Goal: Task Accomplishment & Management: Manage account settings

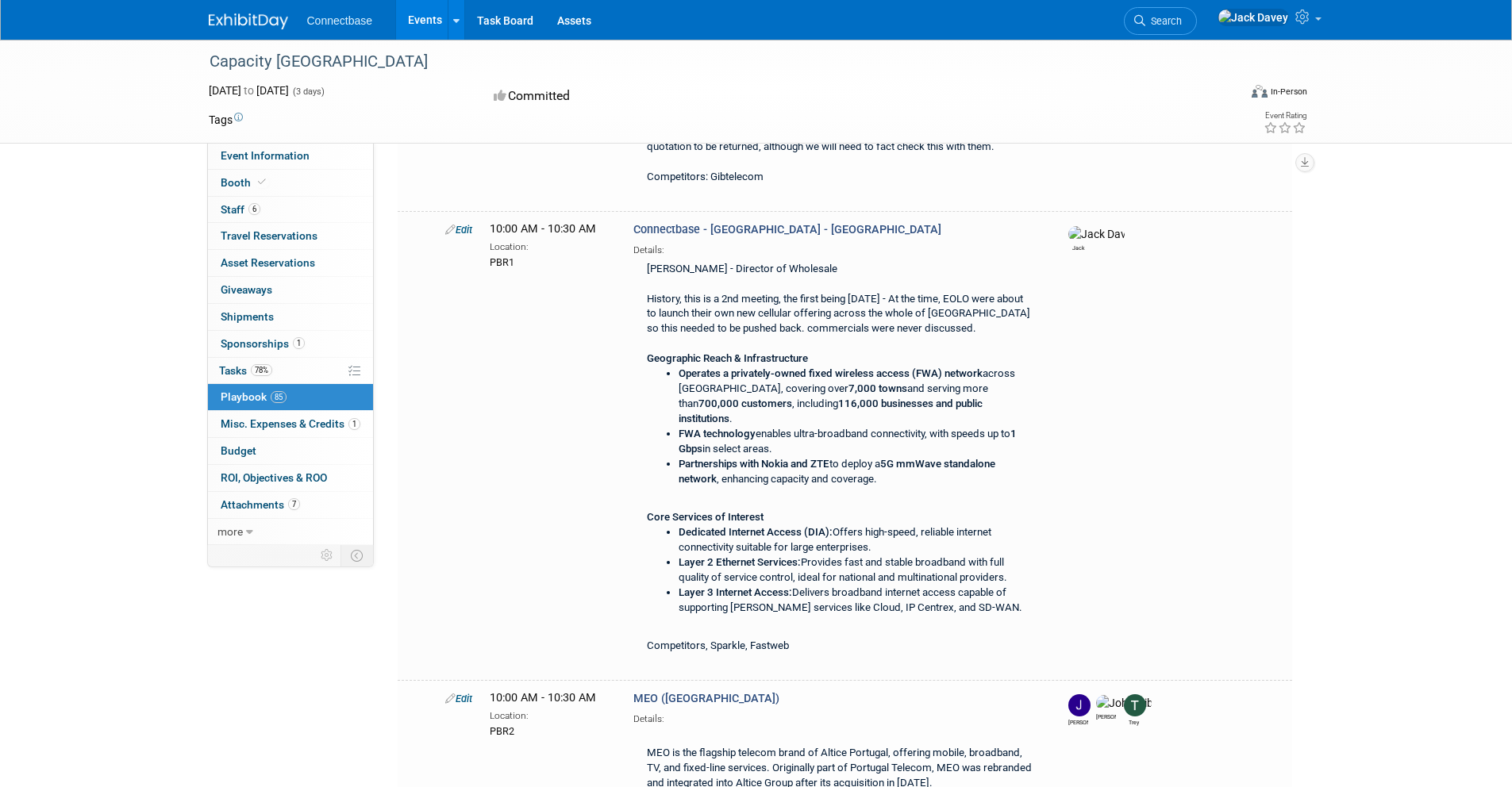
click at [256, 389] on link "85 Playbook 85" at bounding box center [290, 397] width 165 height 26
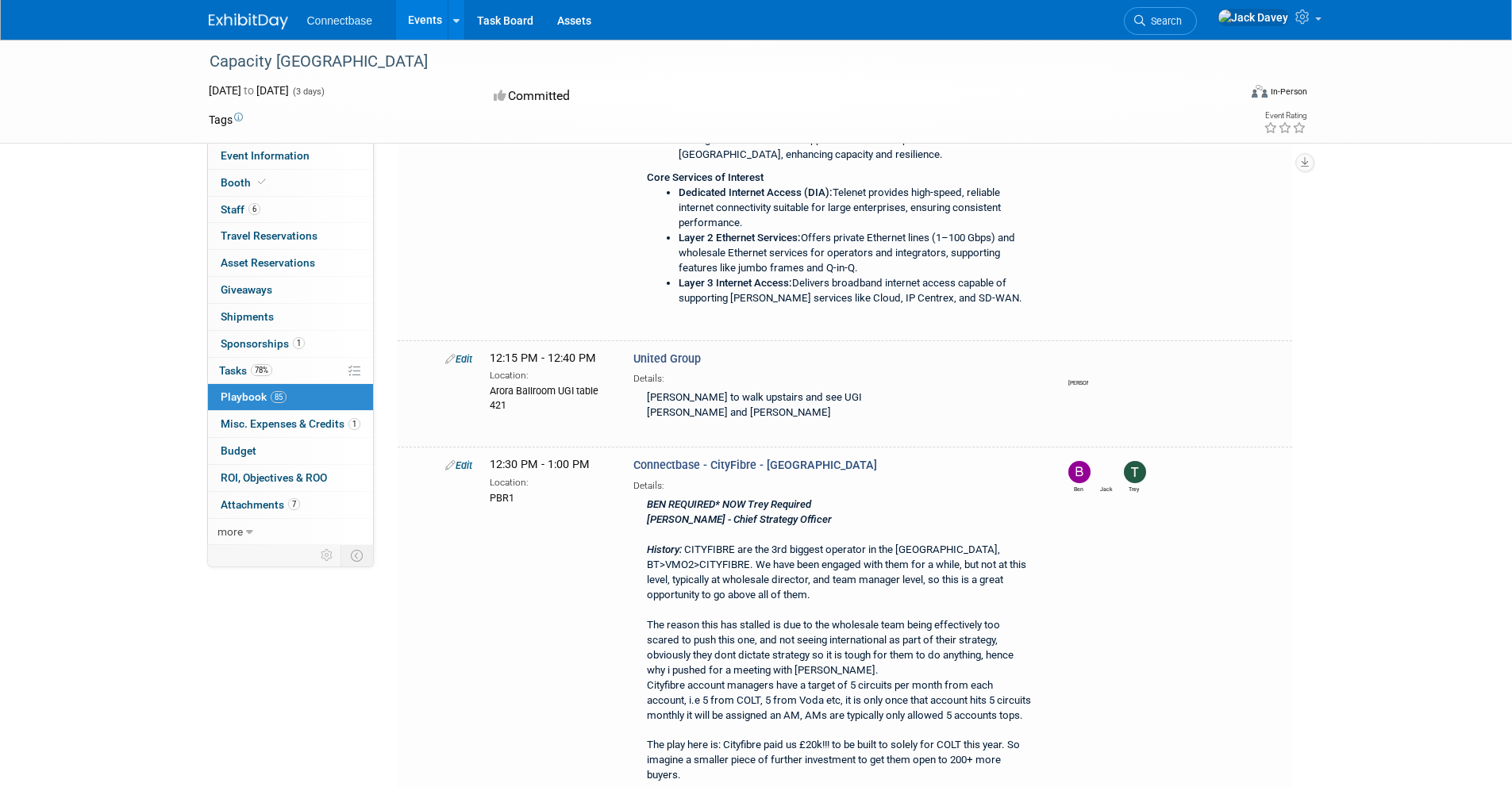
scroll to position [5666, 0]
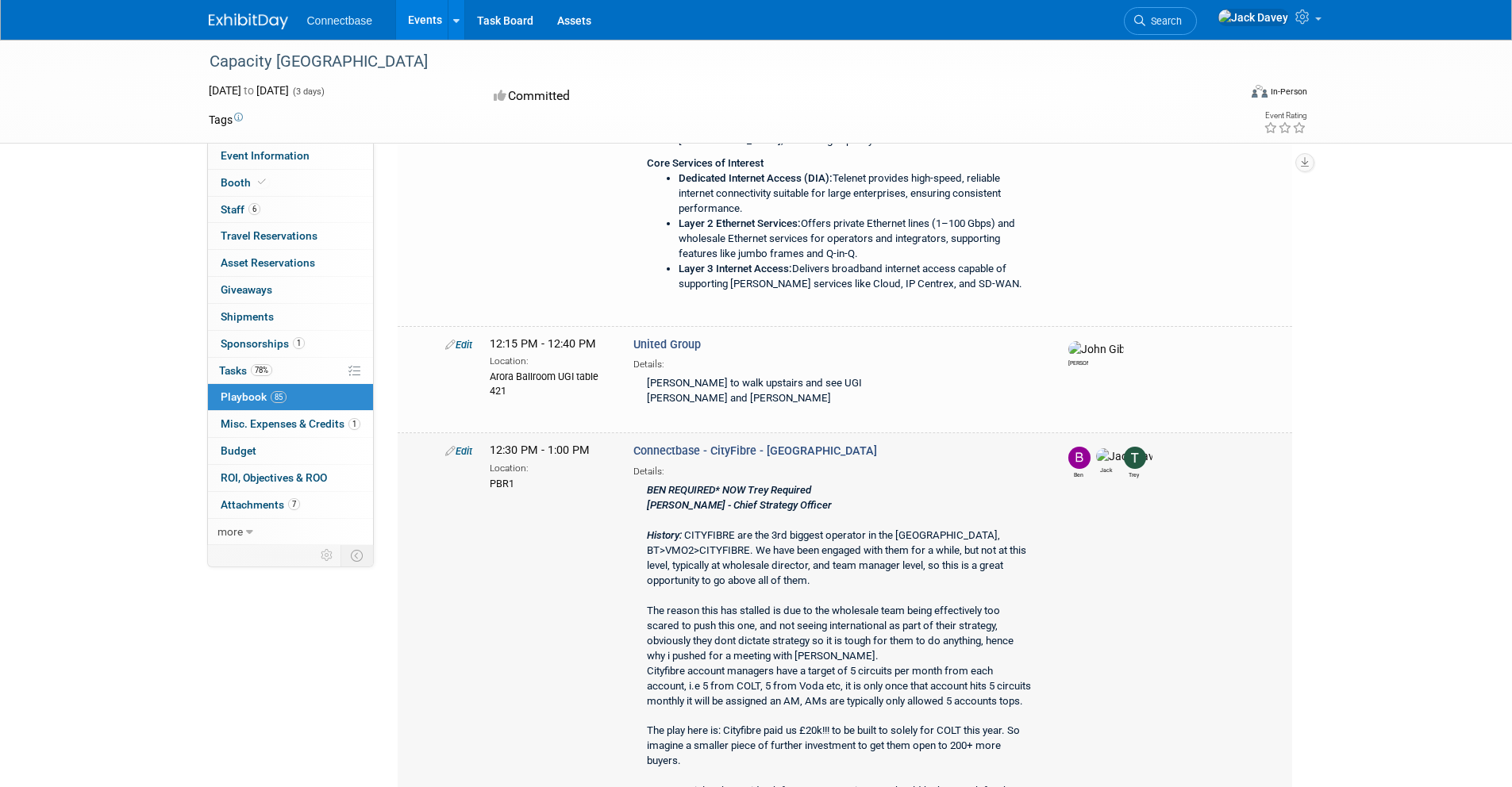
click at [453, 446] on icon at bounding box center [450, 451] width 11 height 11
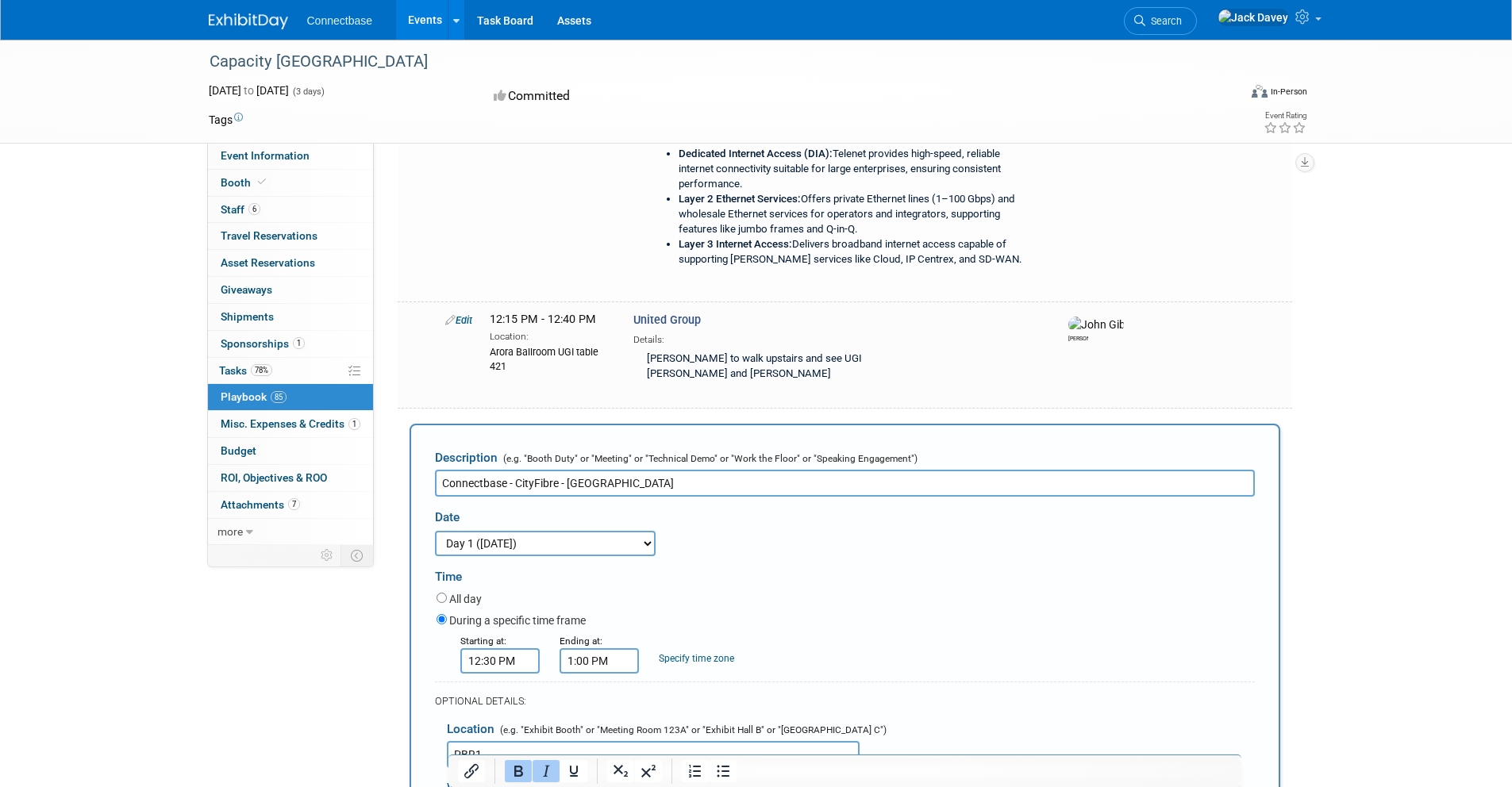
scroll to position [5719, 0]
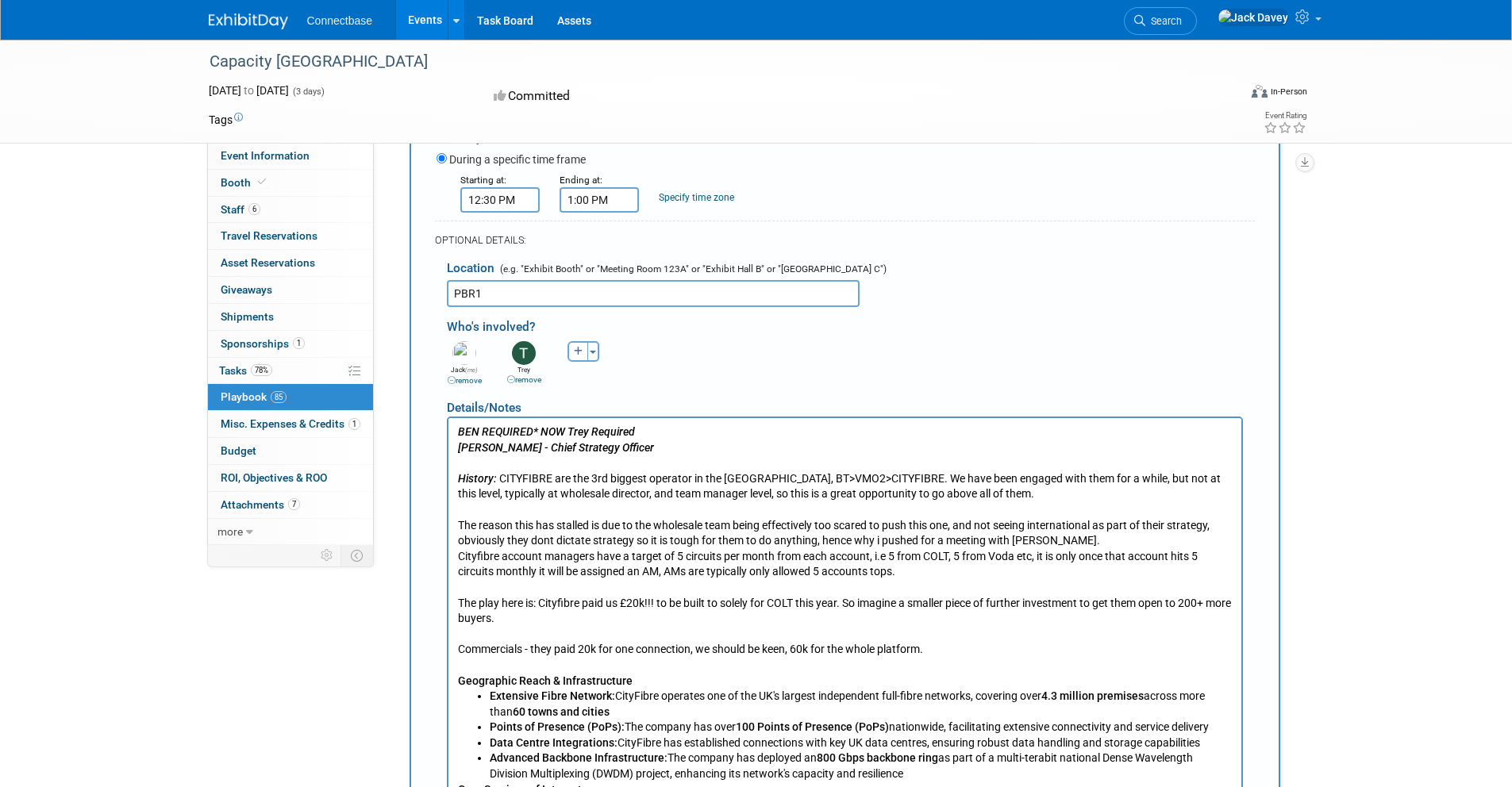
scroll to position [6257, 0]
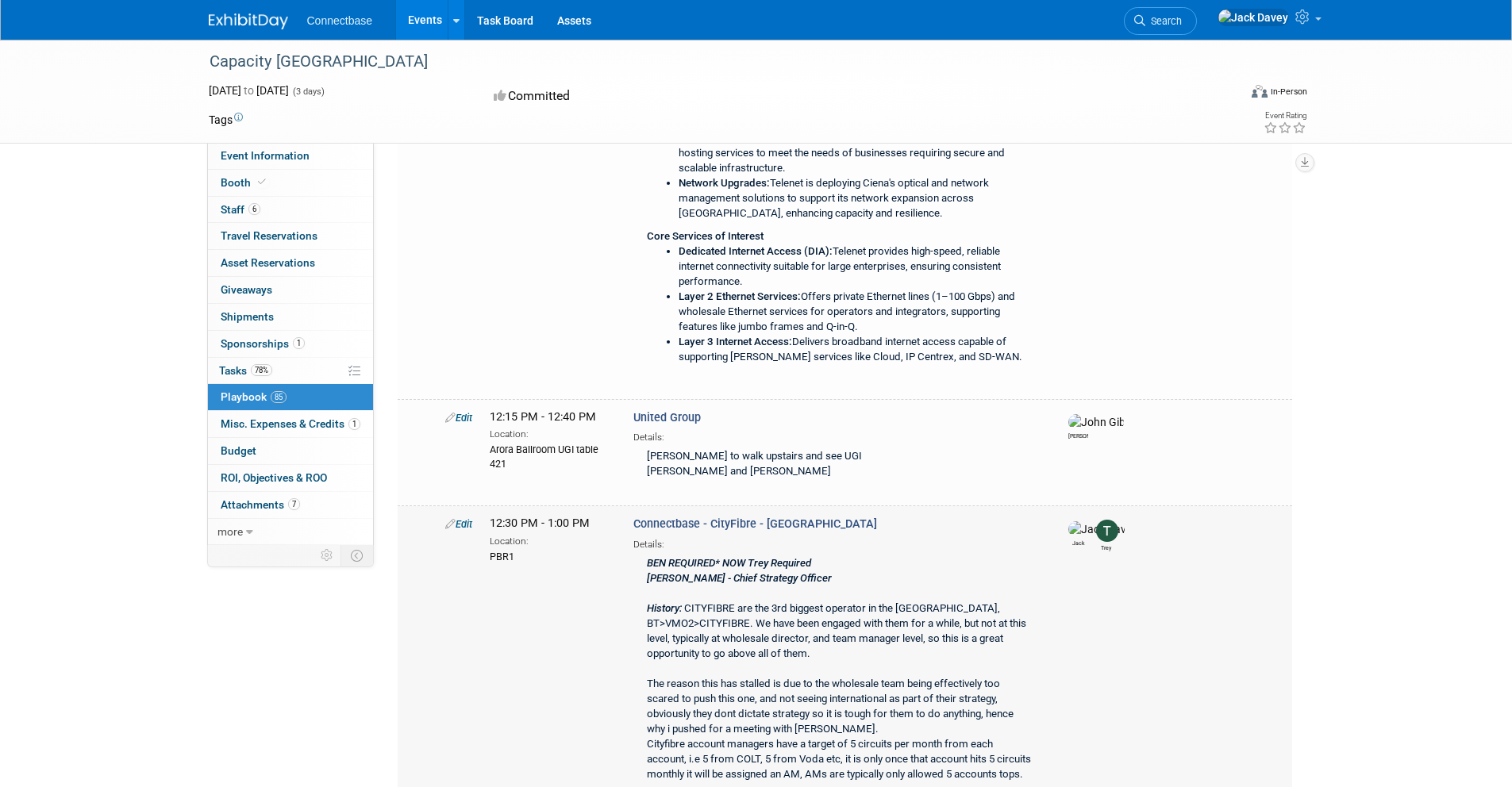
scroll to position [5584, 0]
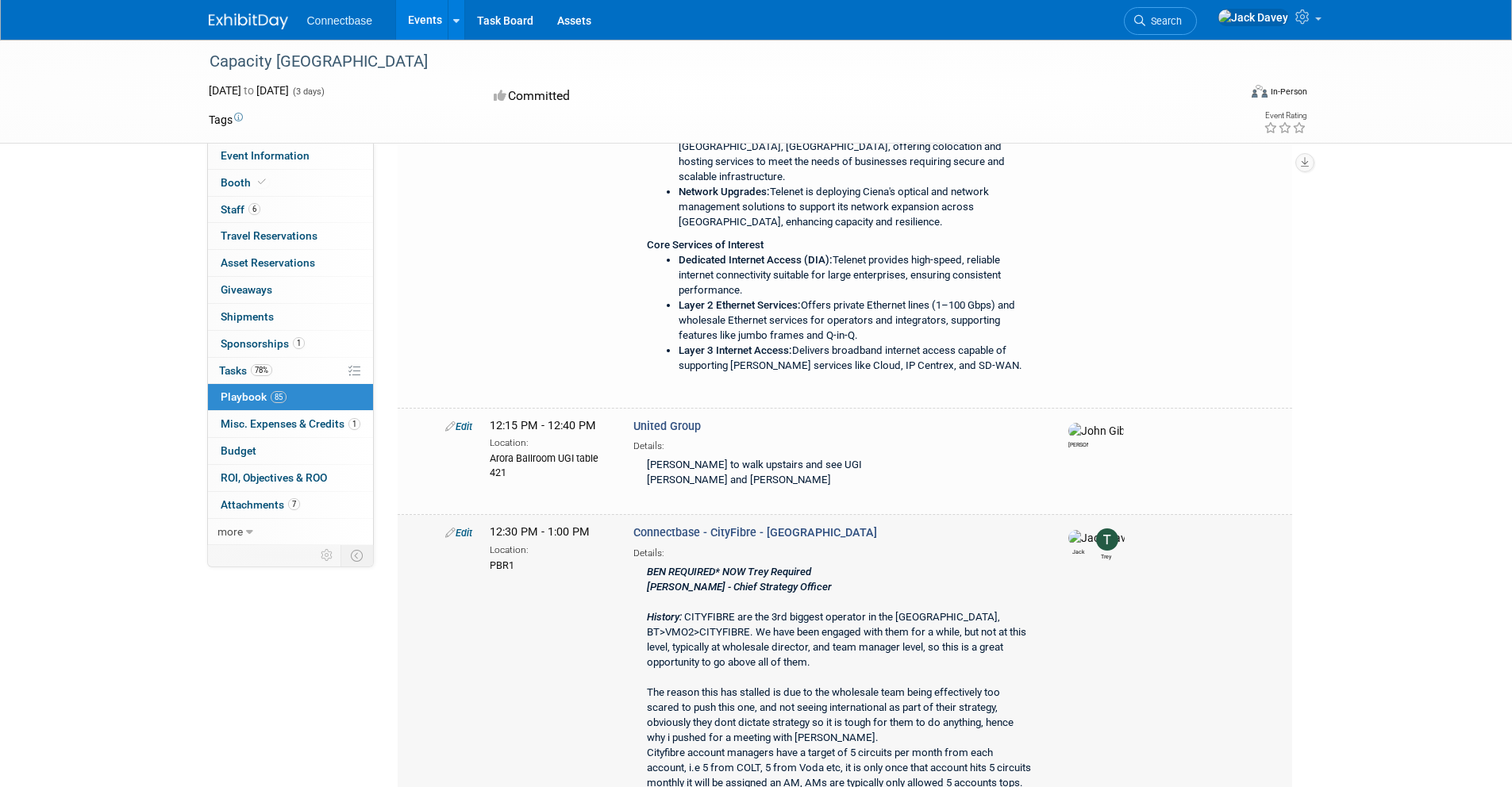
click at [450, 528] on icon at bounding box center [450, 533] width 11 height 11
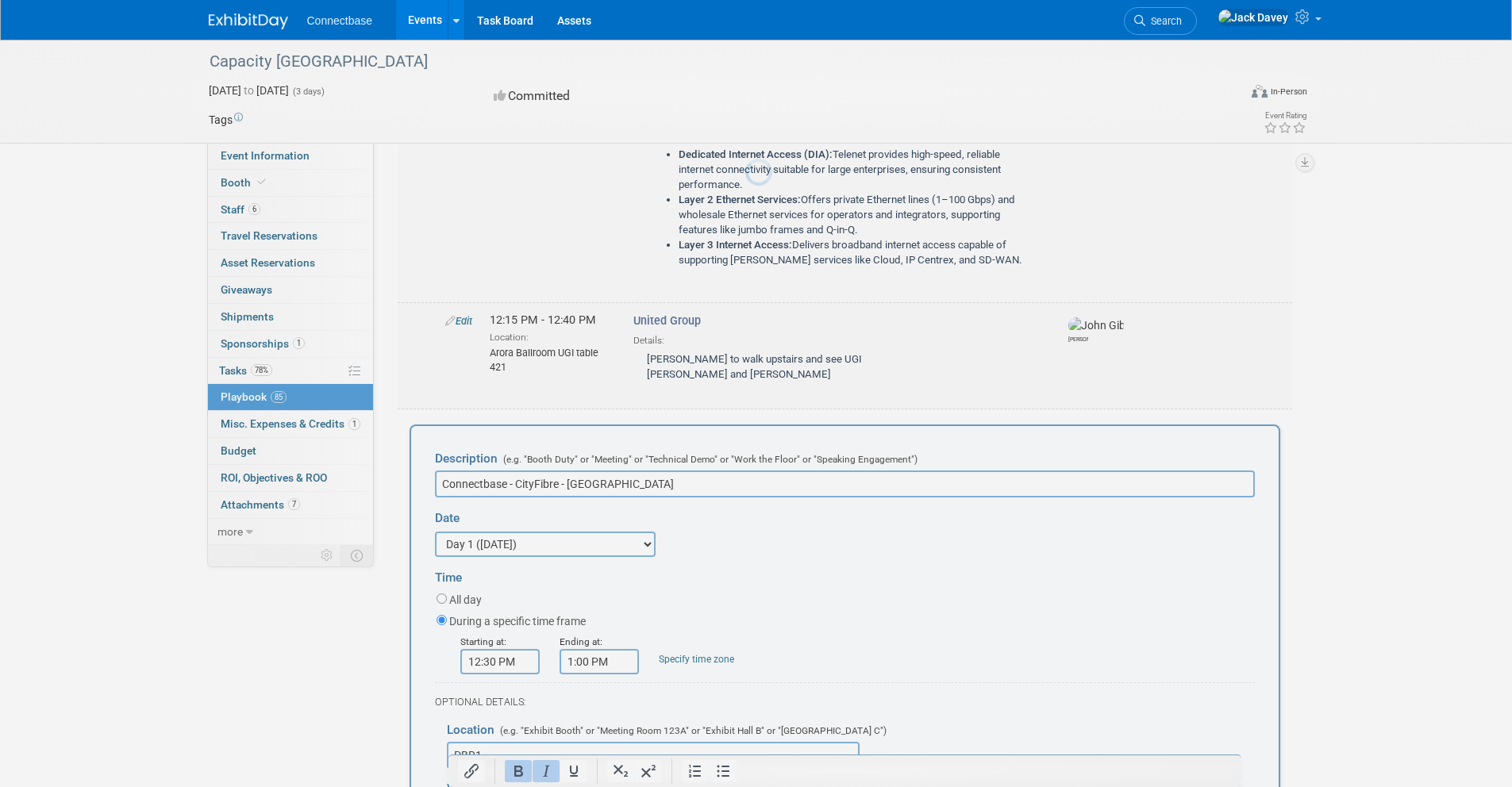
scroll to position [5689, 0]
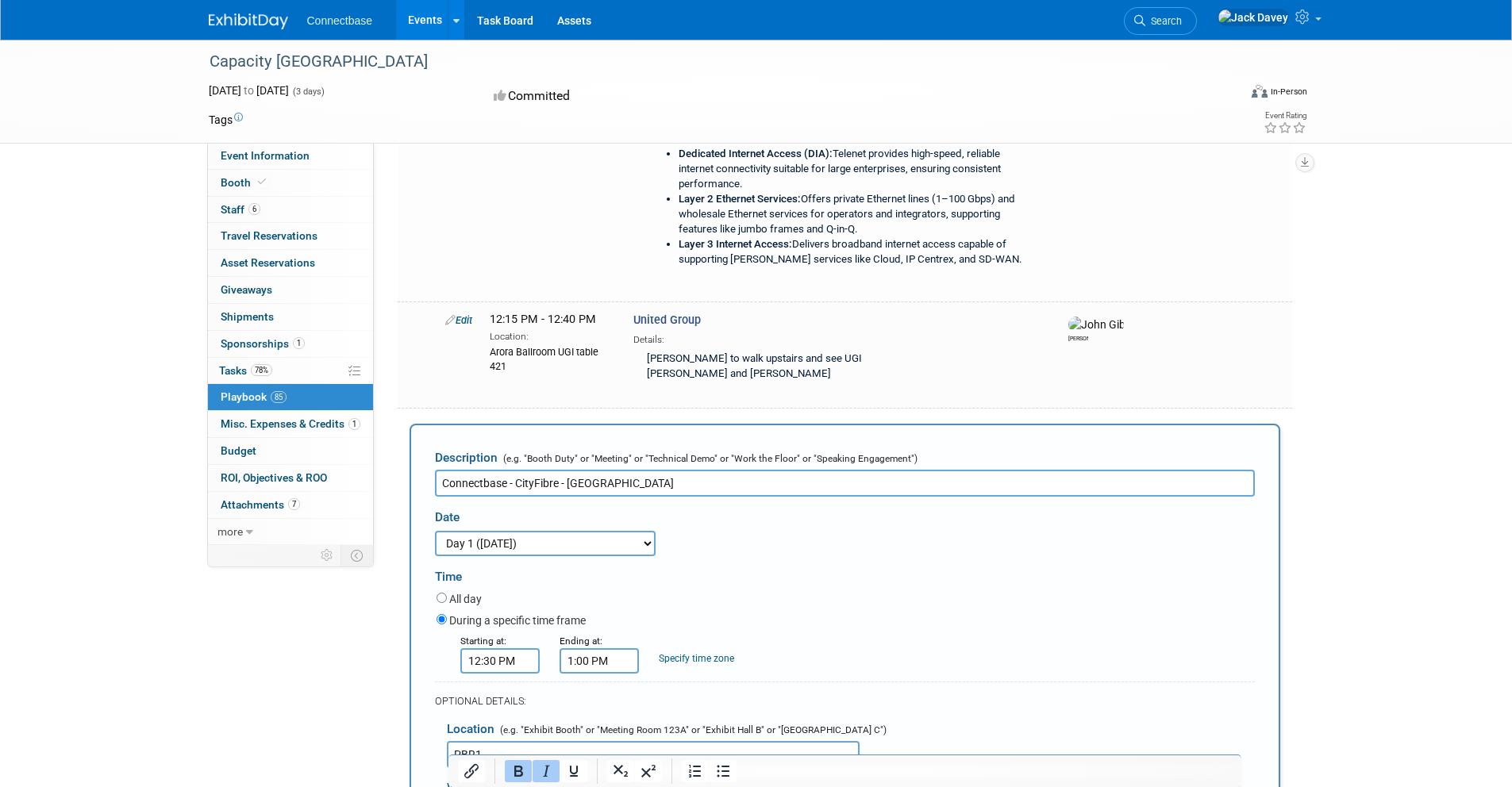
select select
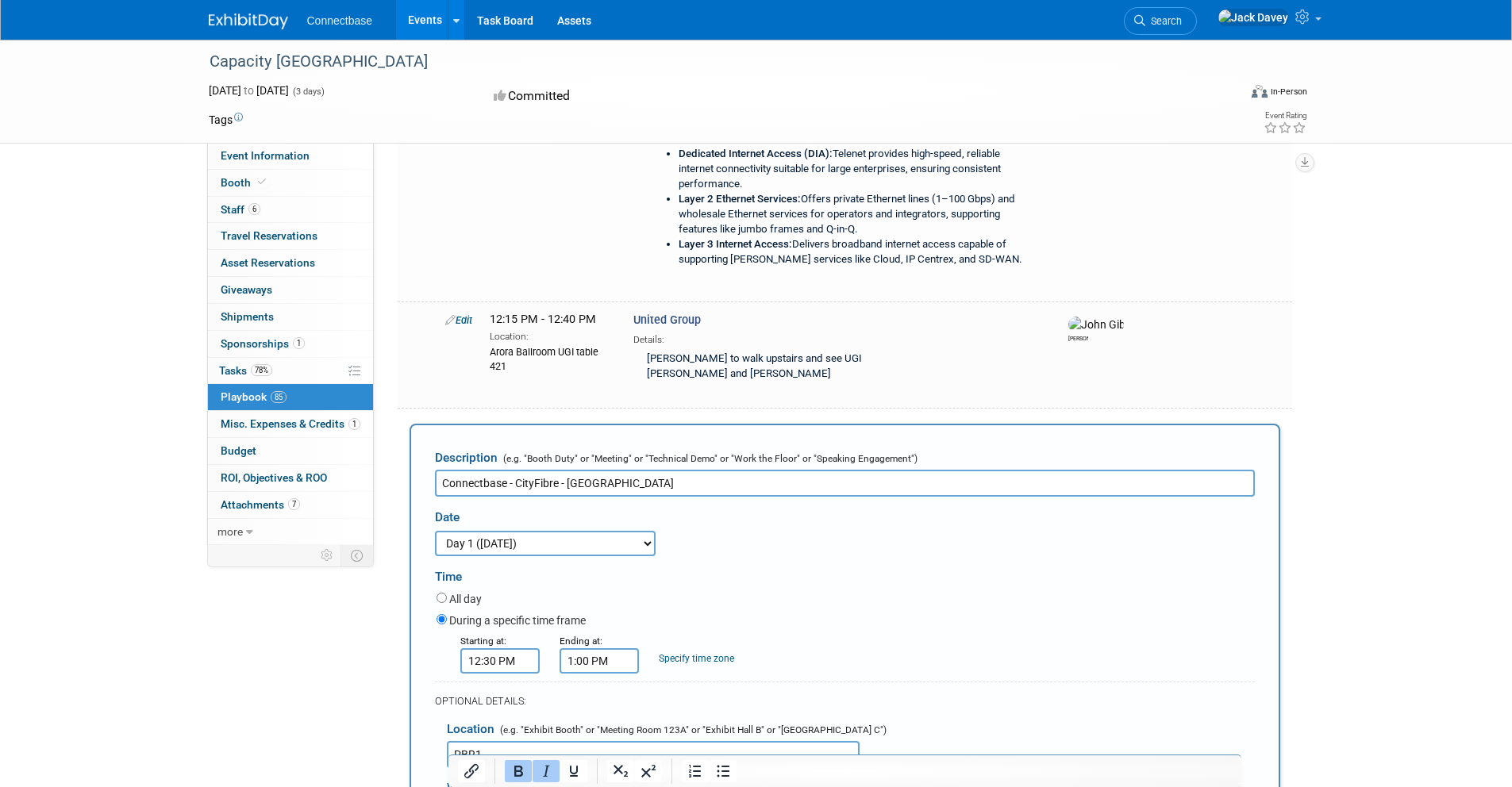
type input "[PERSON_NAME]"
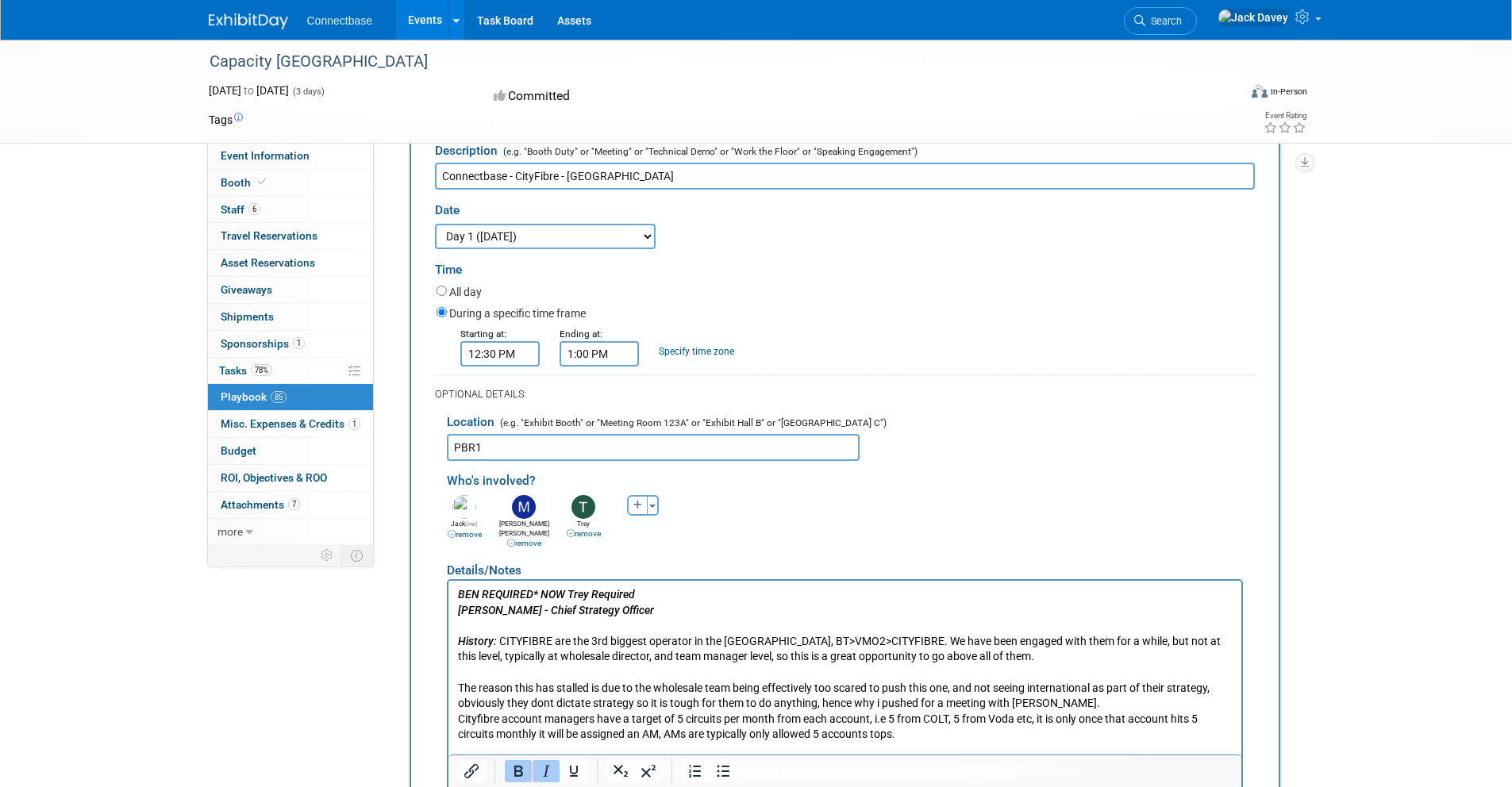
scroll to position [5977, 0]
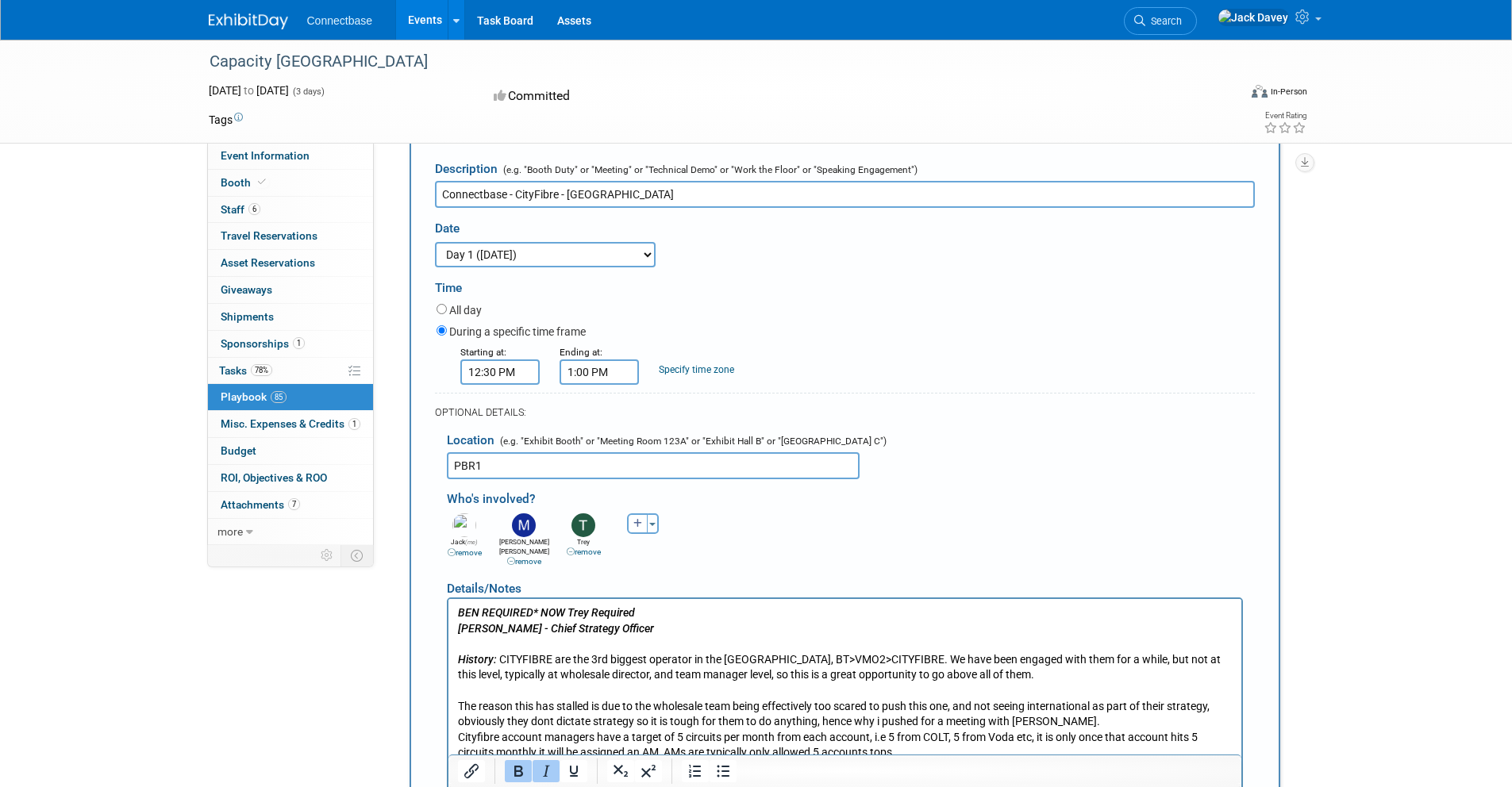
click at [512, 557] on icon at bounding box center [512, 561] width 8 height 8
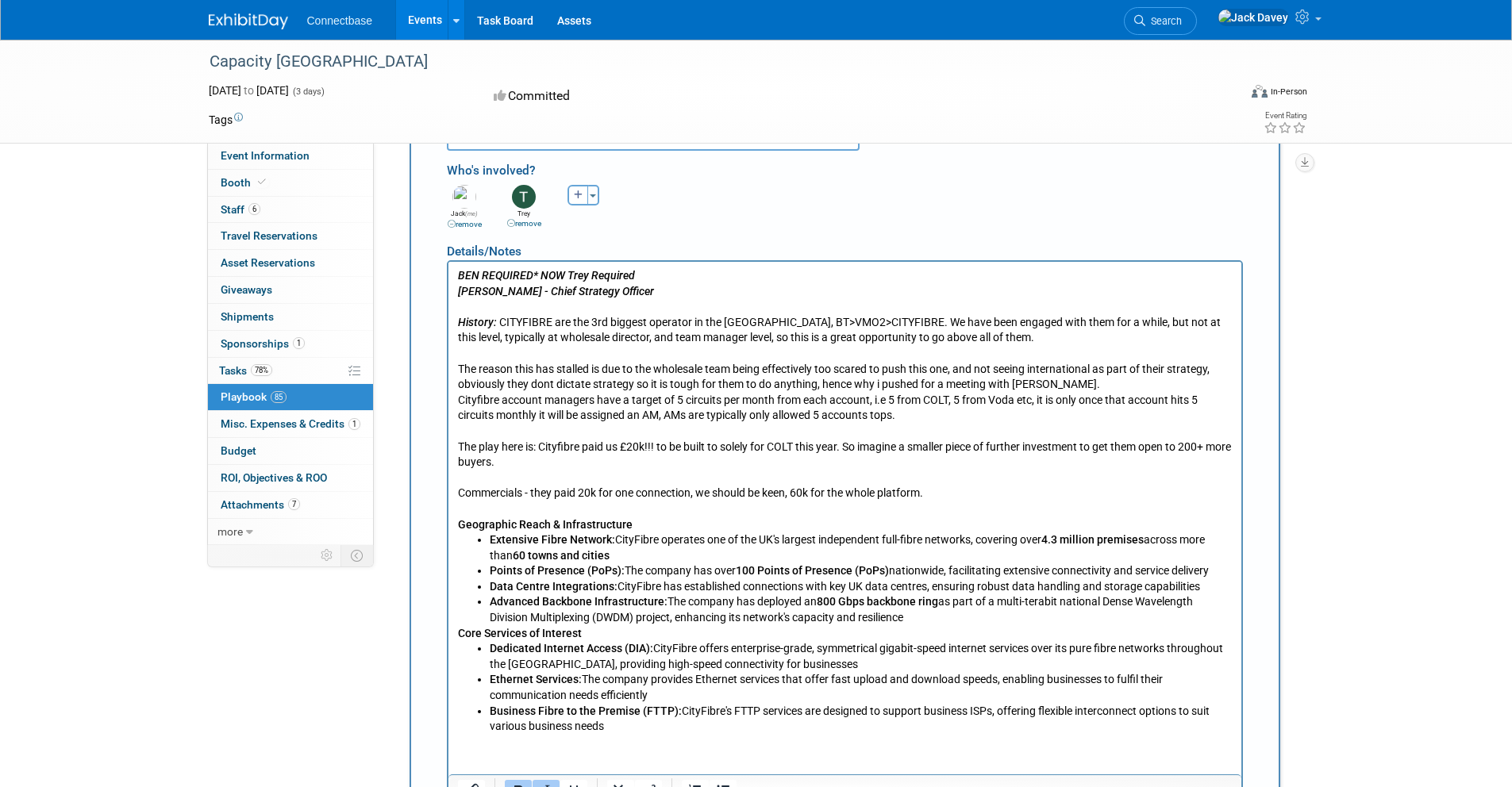
scroll to position [6308, 0]
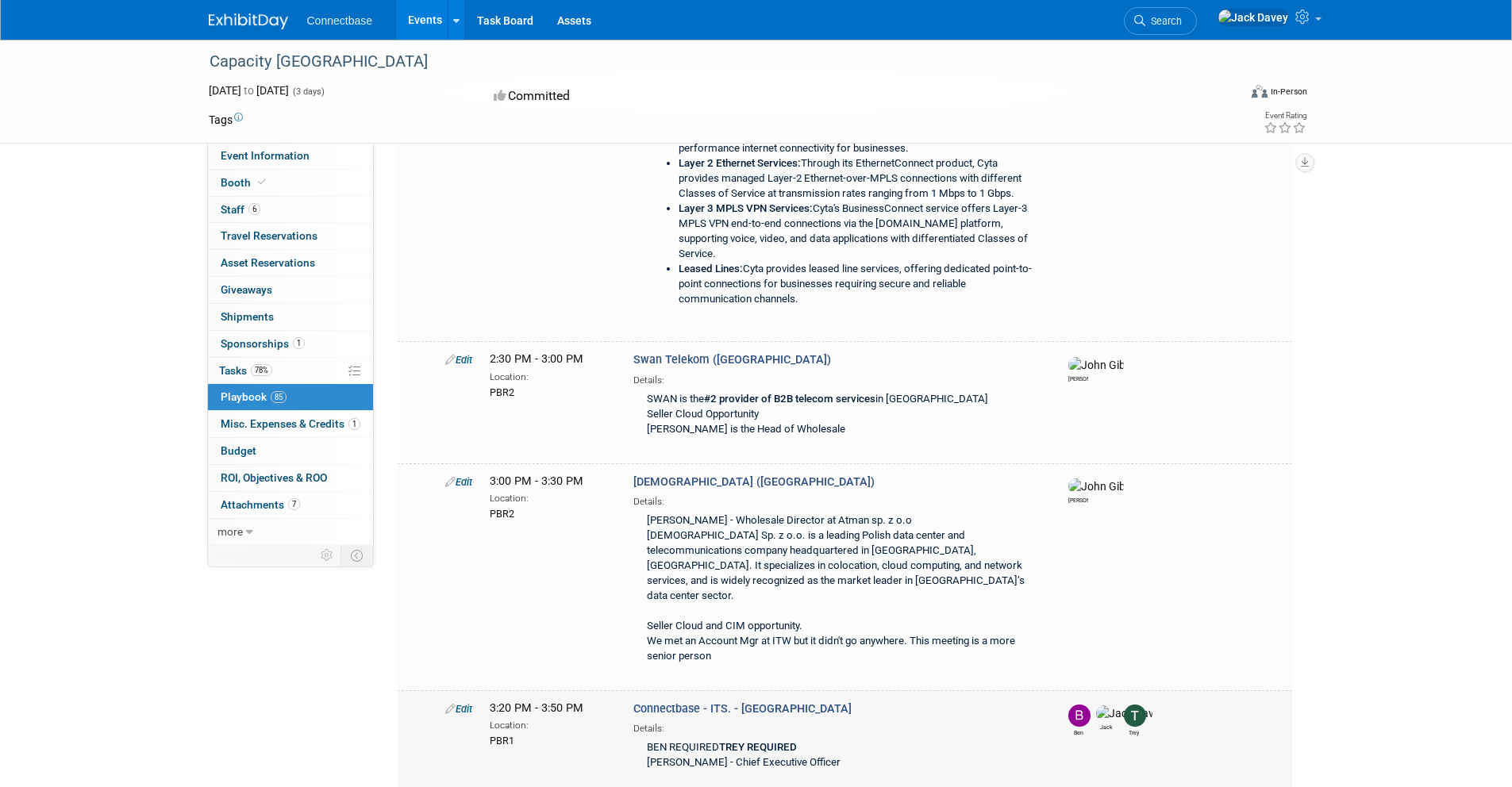
scroll to position [9269, 0]
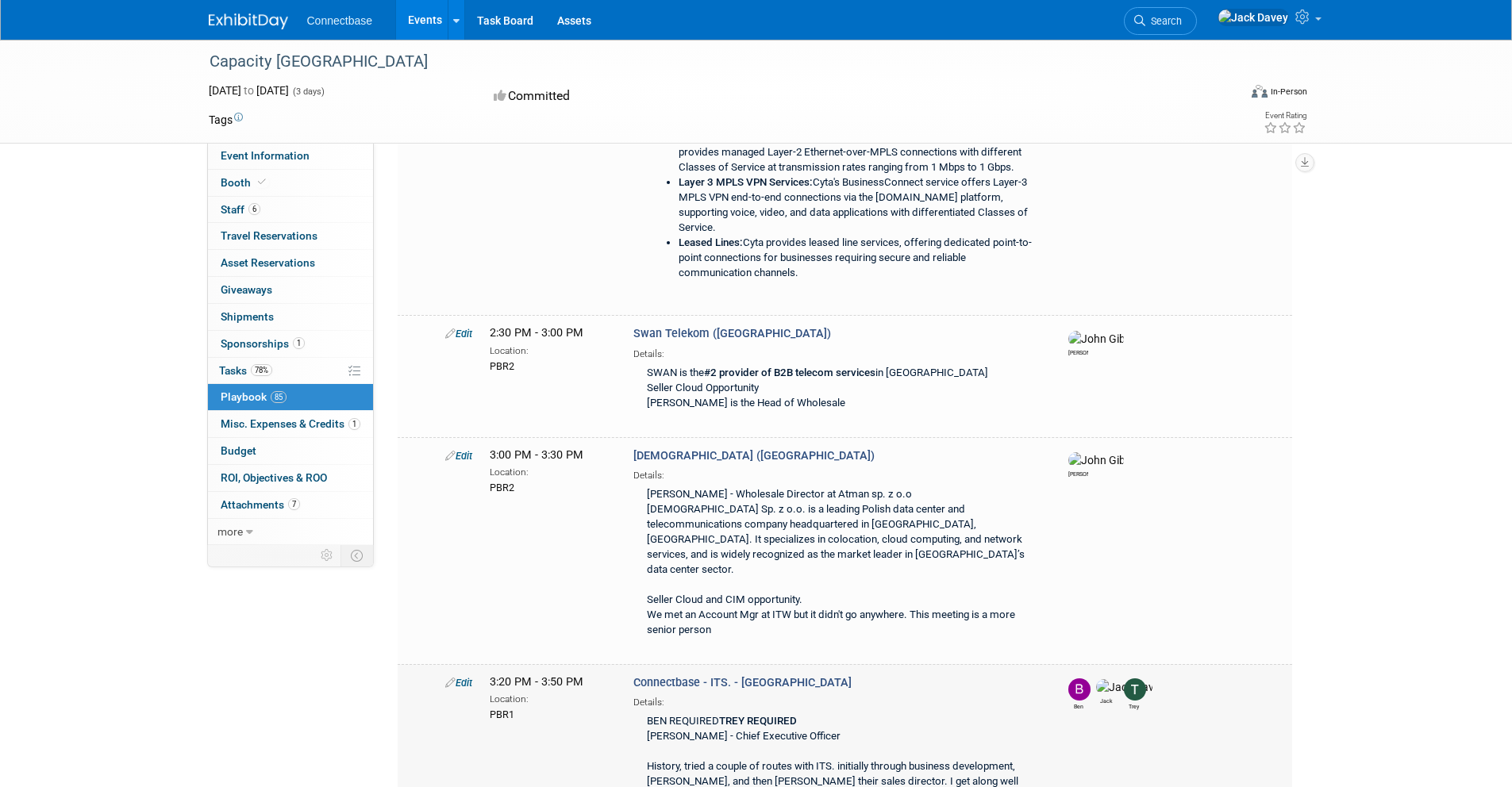
click at [468, 677] on link "Edit" at bounding box center [458, 683] width 27 height 12
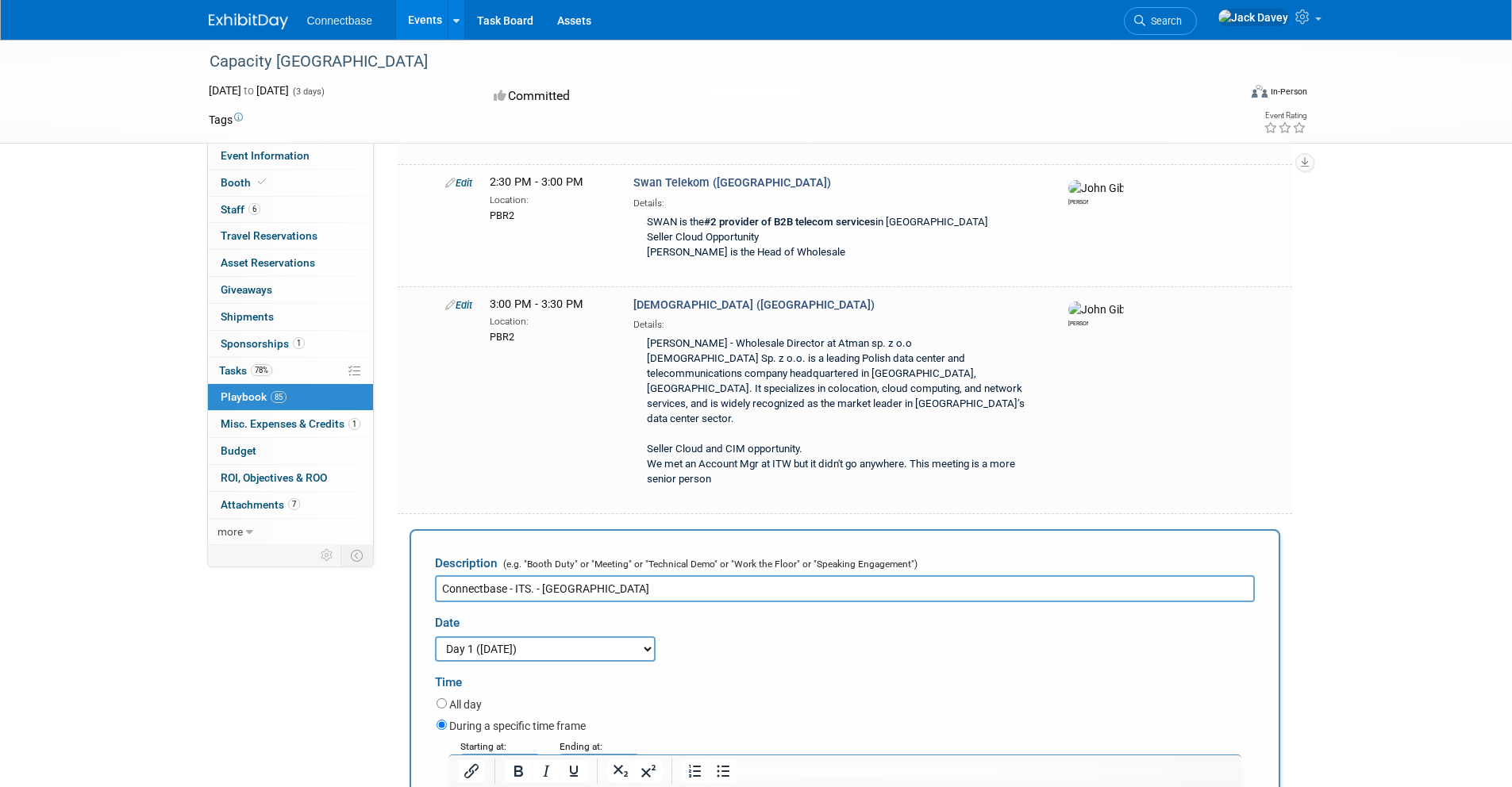
scroll to position [9457, 0]
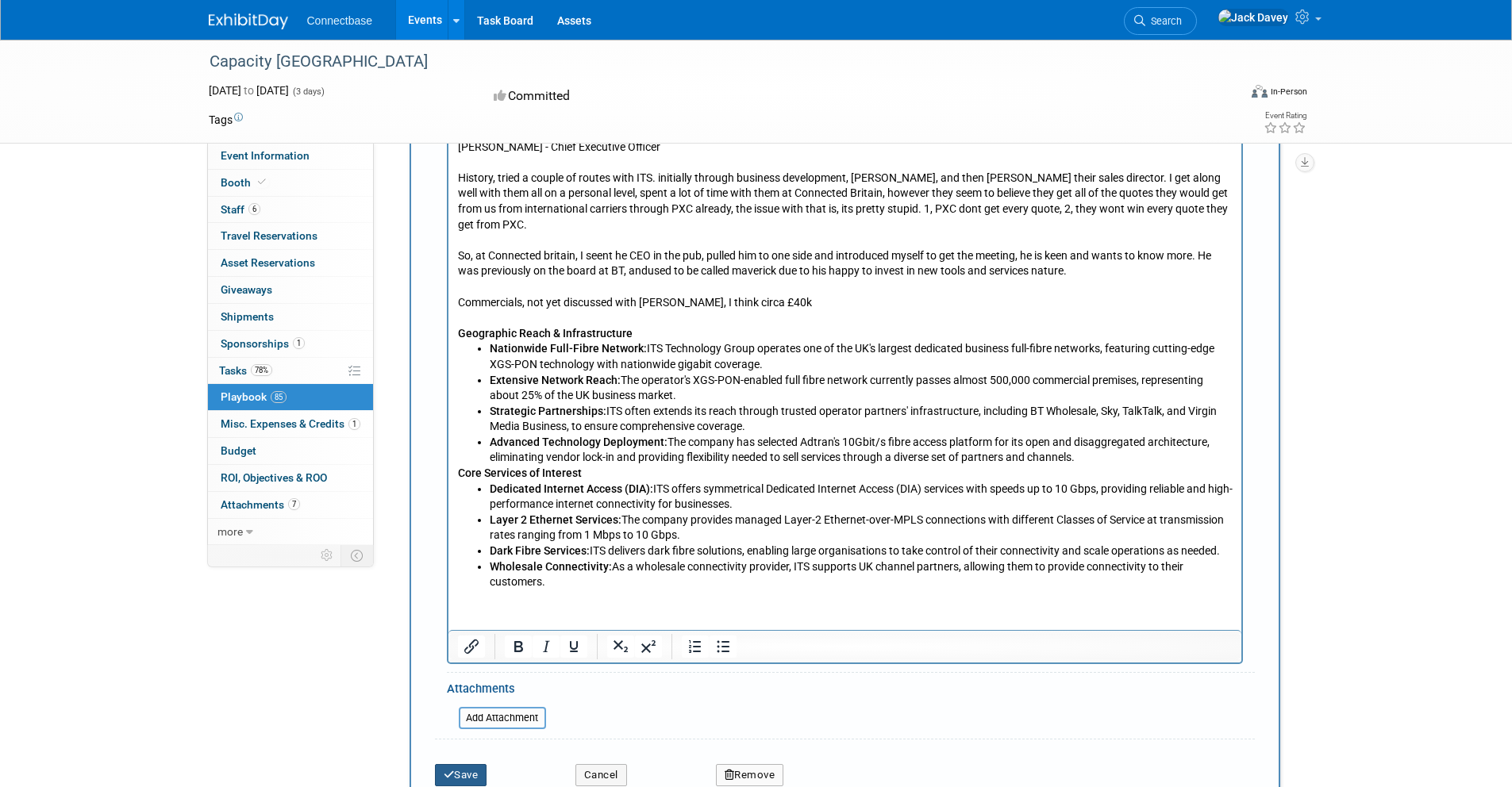
click at [471, 764] on button "Save" at bounding box center [461, 775] width 52 height 22
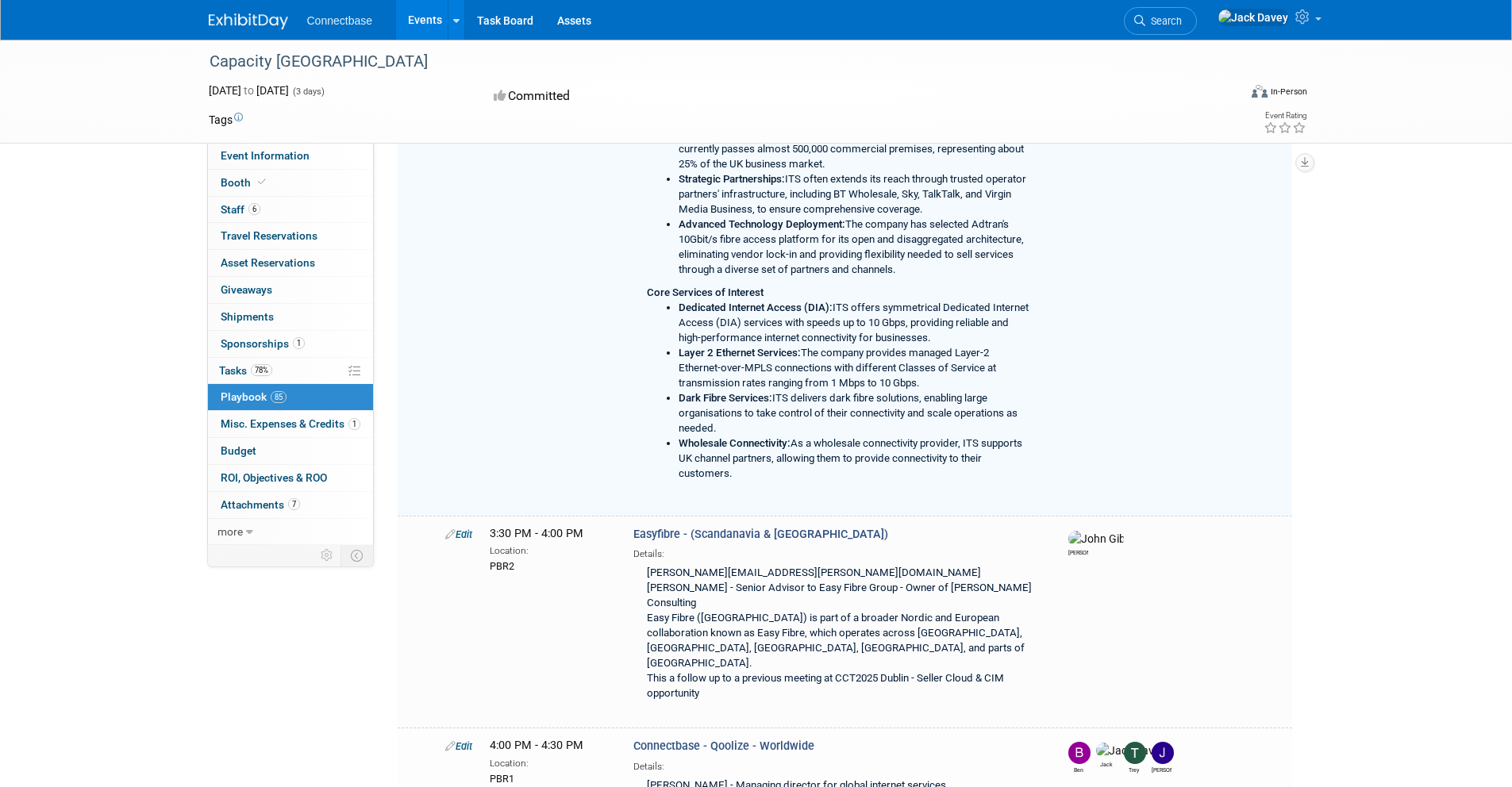
scroll to position [10175, 0]
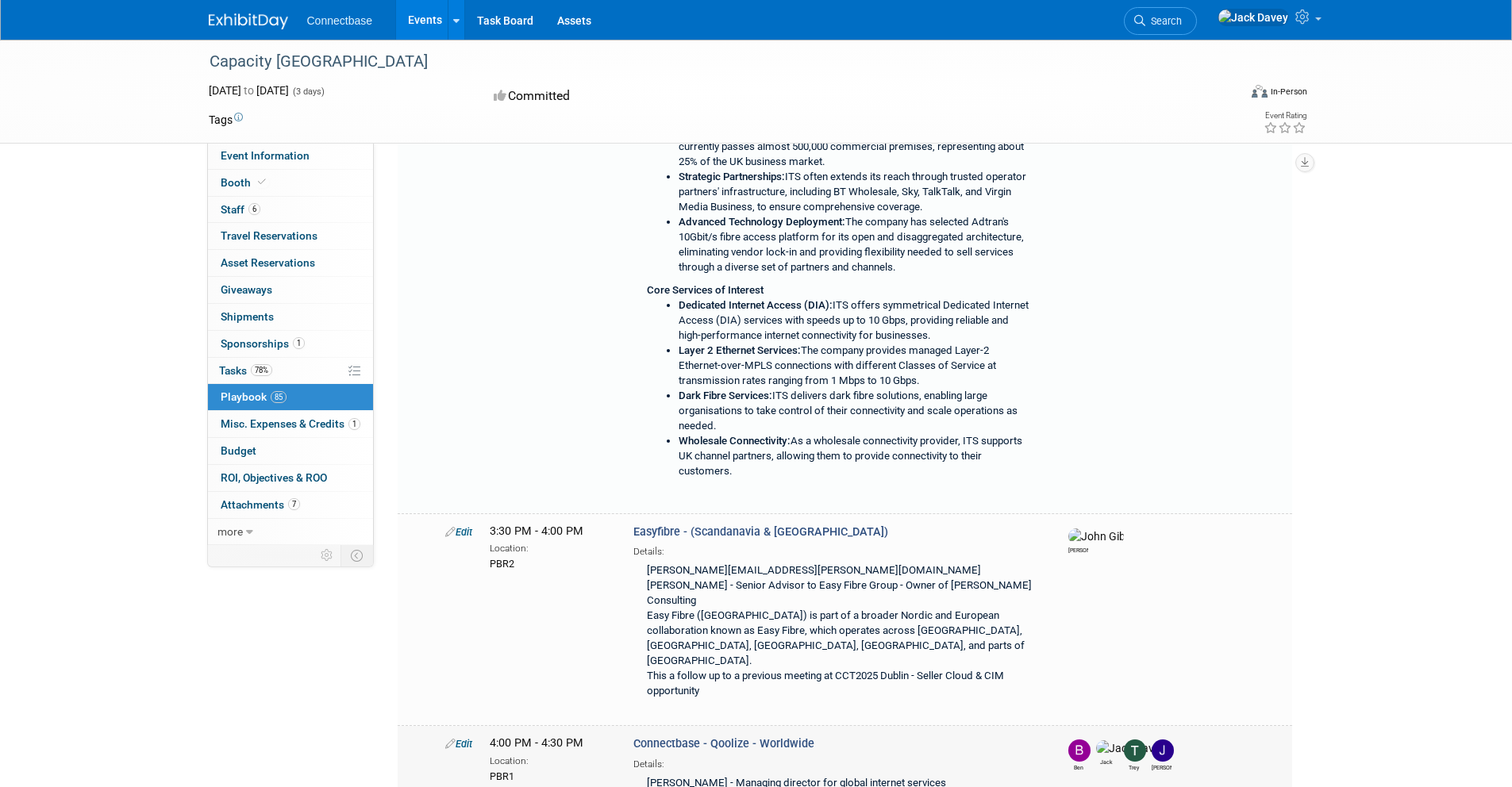
click at [458, 738] on link "Edit" at bounding box center [458, 744] width 27 height 12
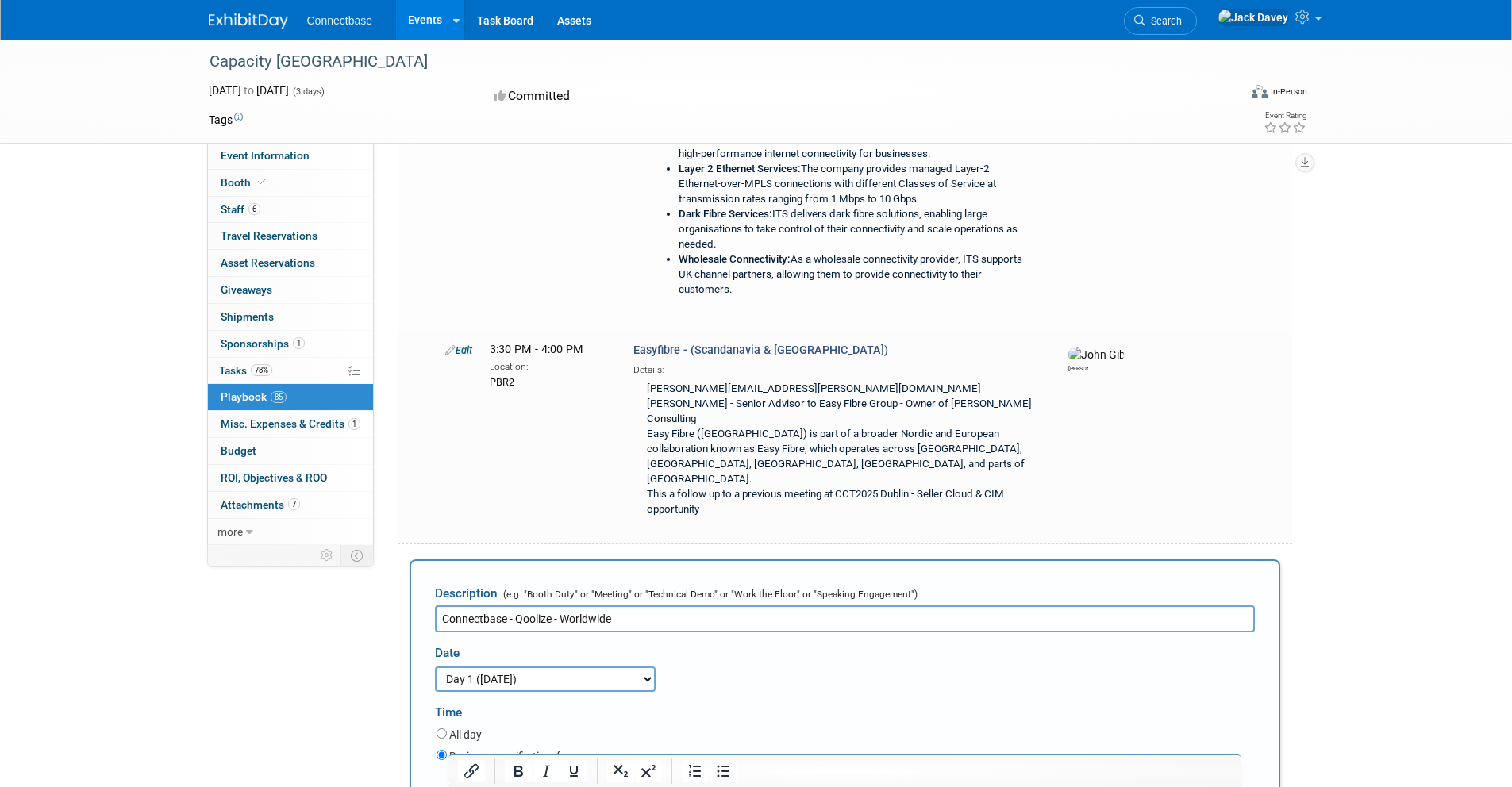
scroll to position [0, 0]
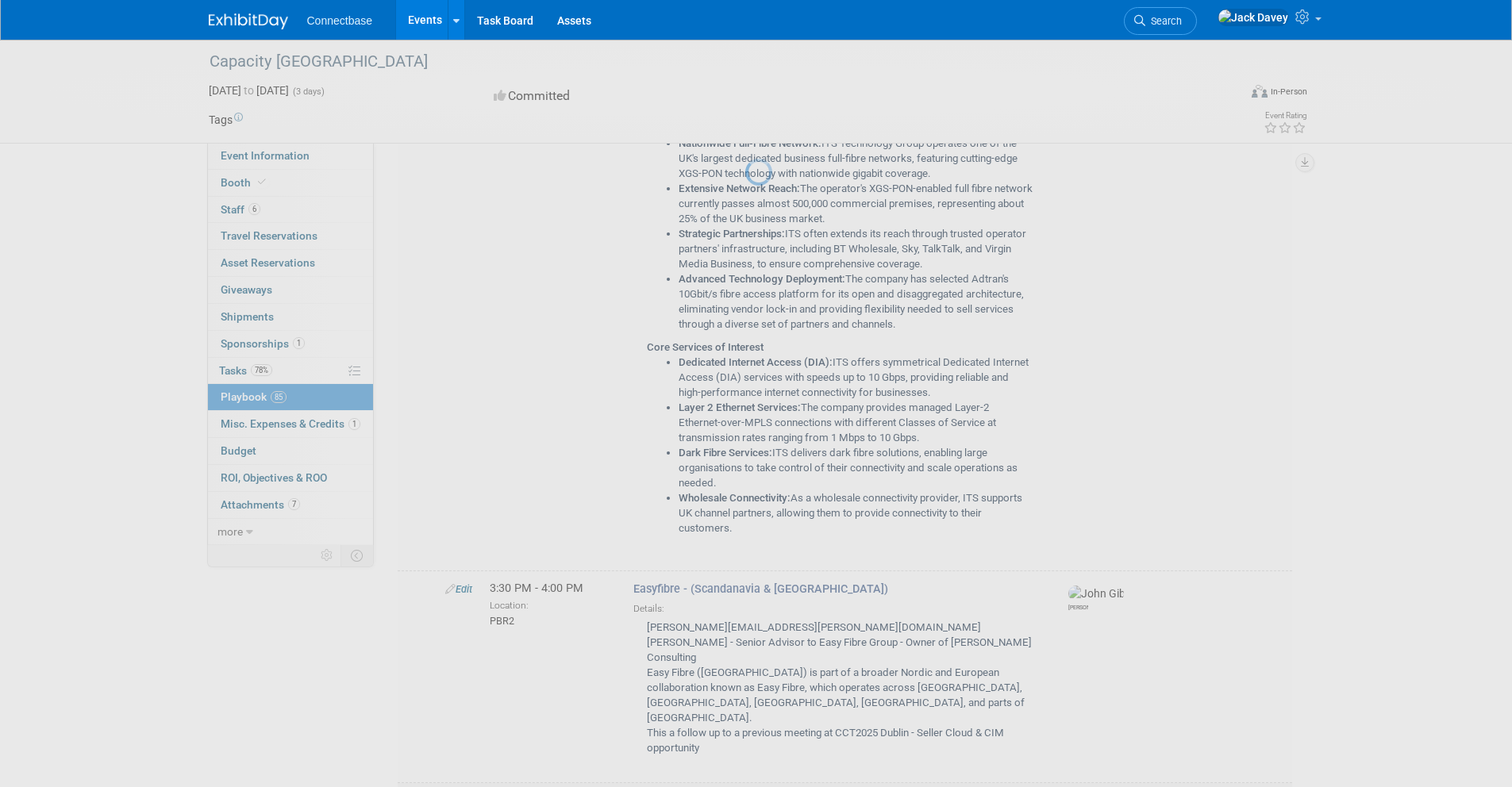
select select "5a309a58-1caa-4a1e-b031-5fcebf7888a3"
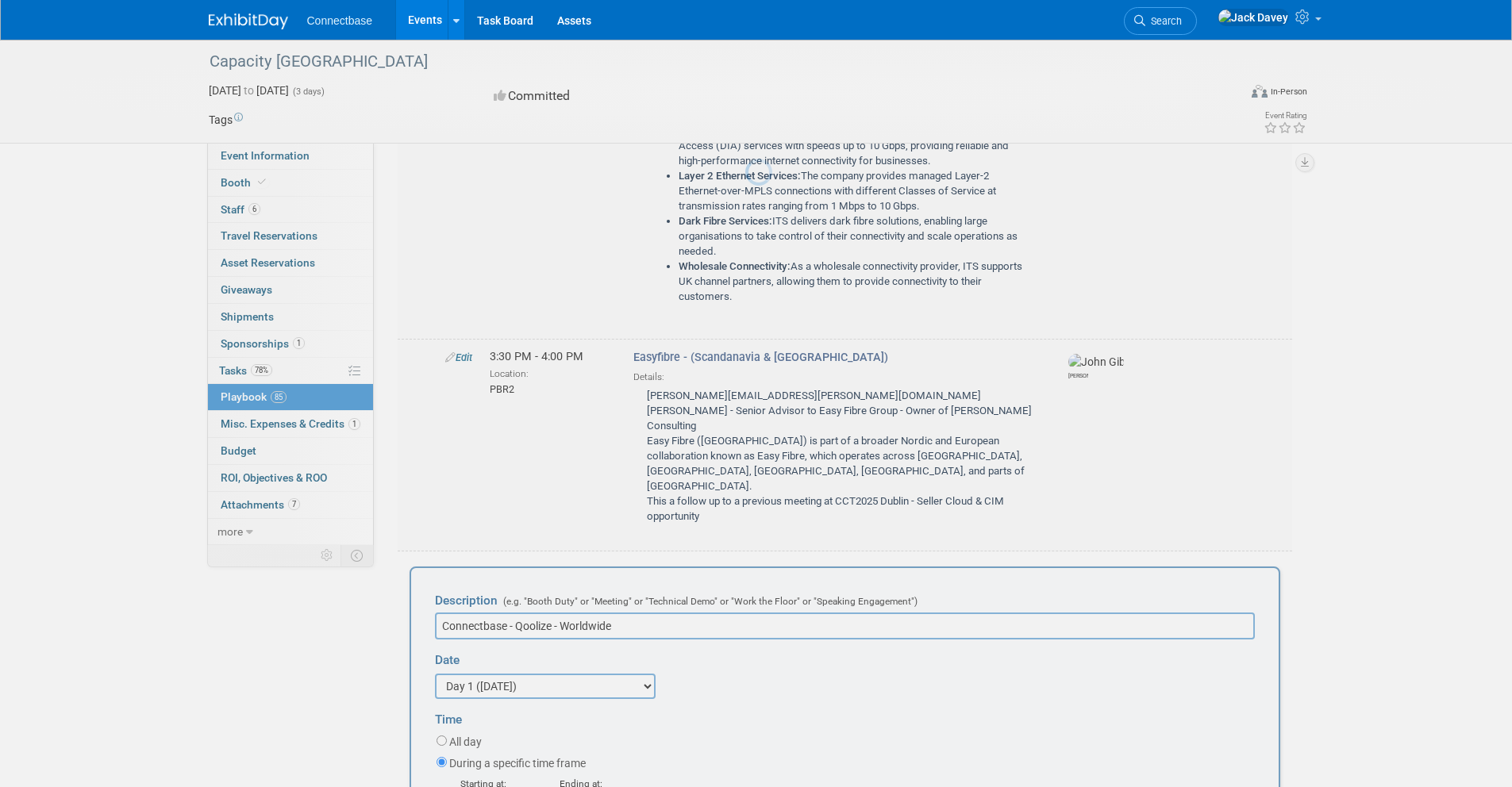
scroll to position [10355, 0]
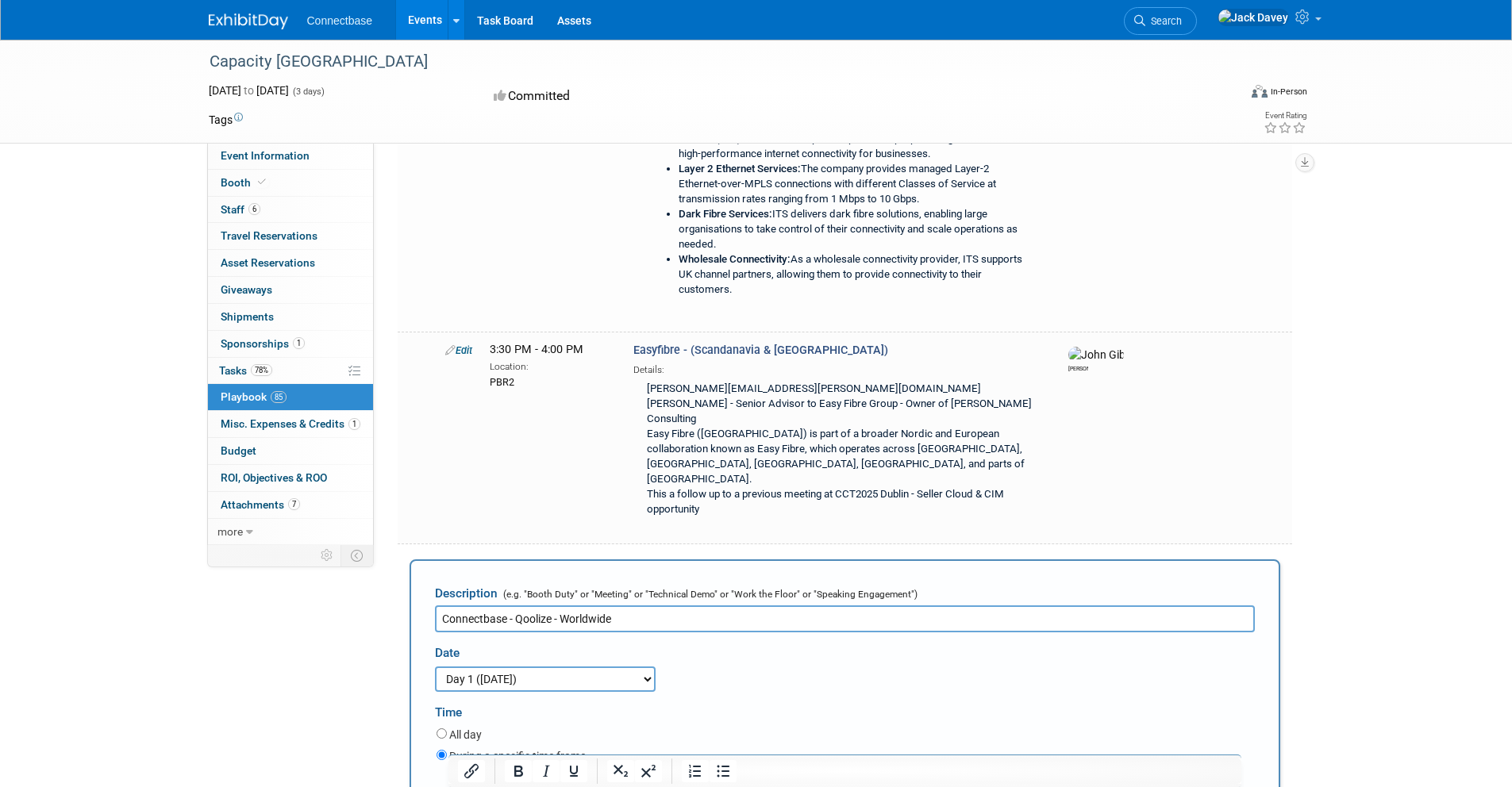
select select
type input "mar"
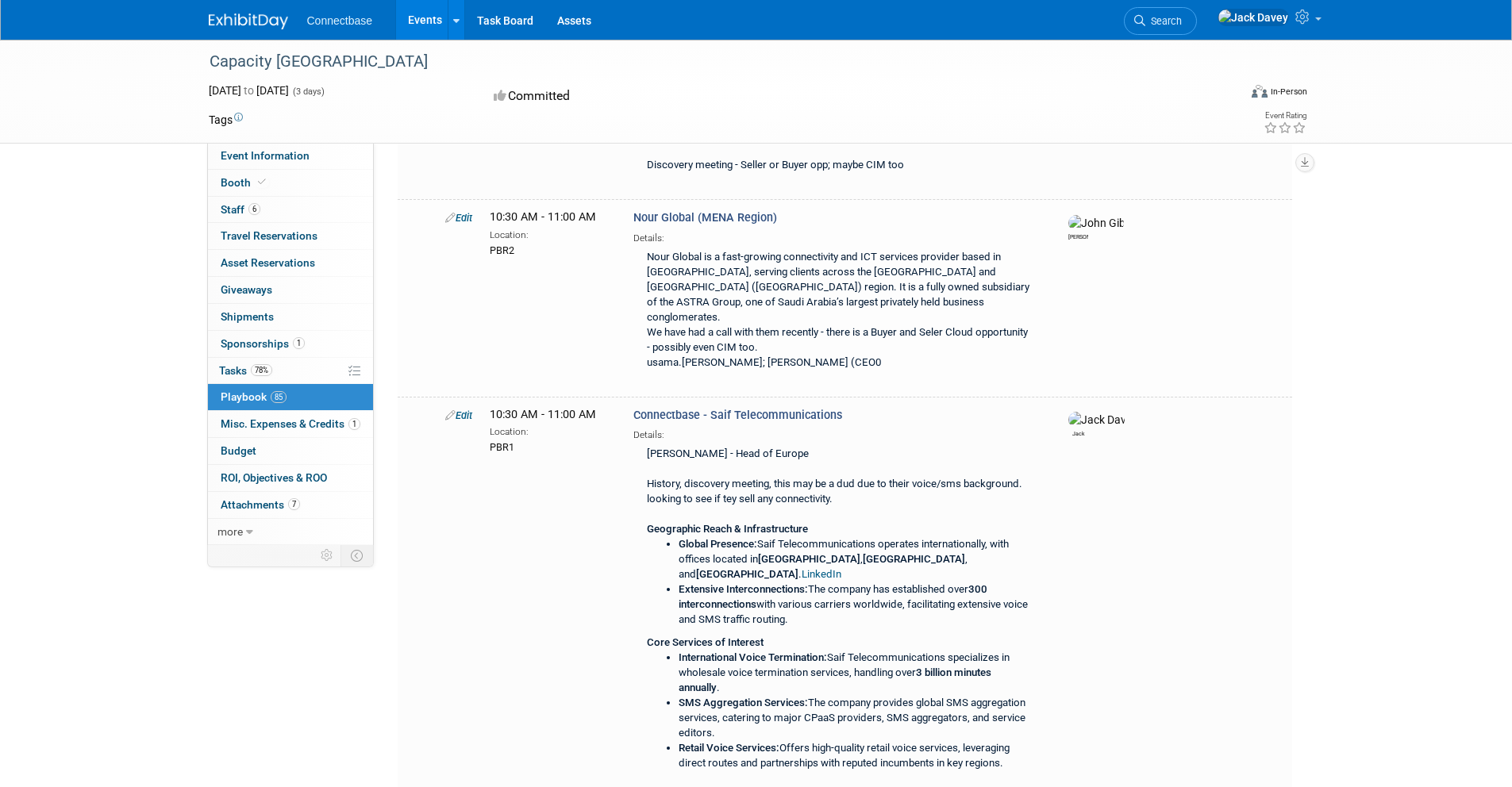
scroll to position [14973, 0]
select select "5a309a58-1caa-4a1e-b031-5fcebf7888a3"
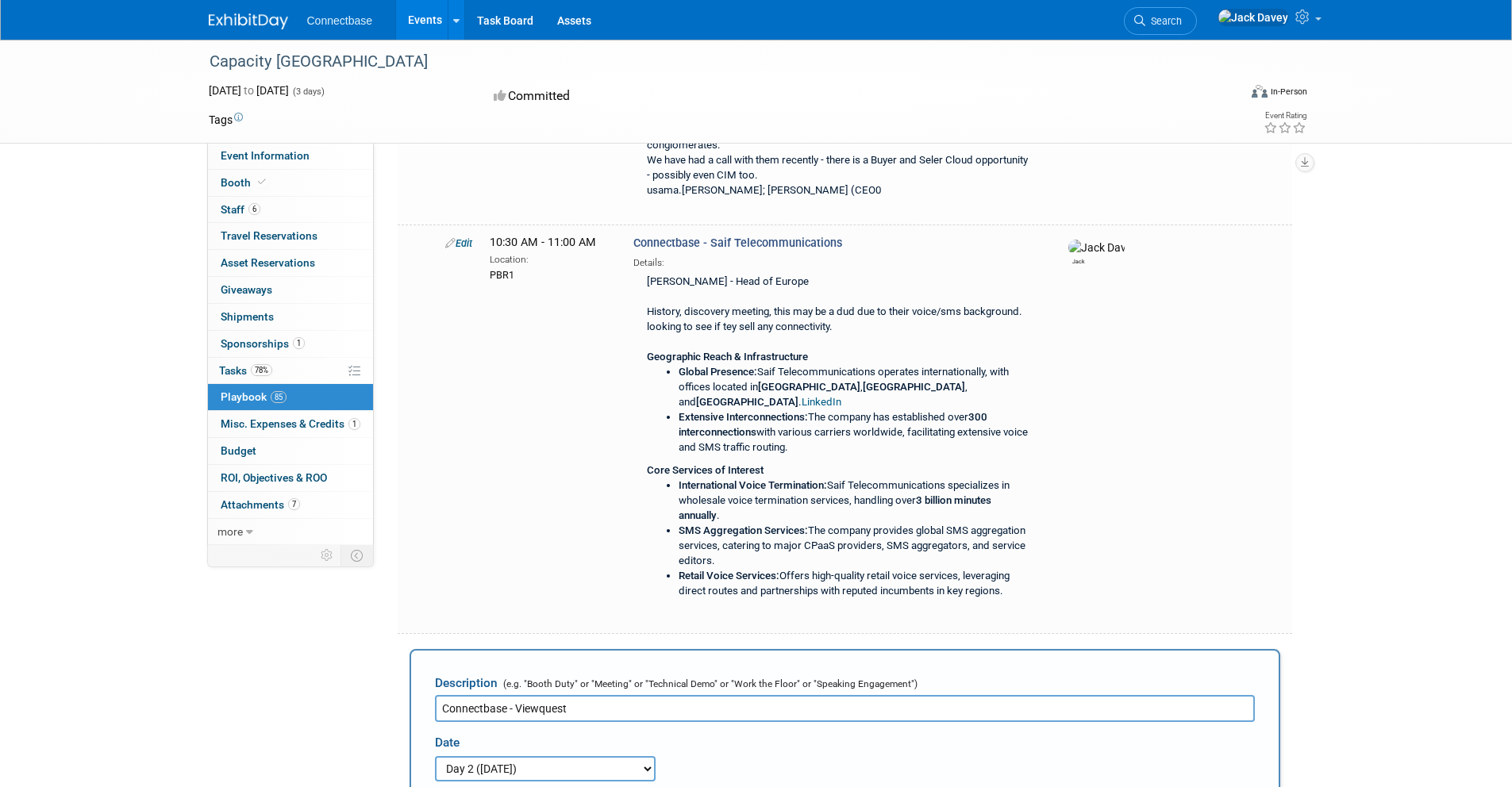
scroll to position [15140, 0]
select select
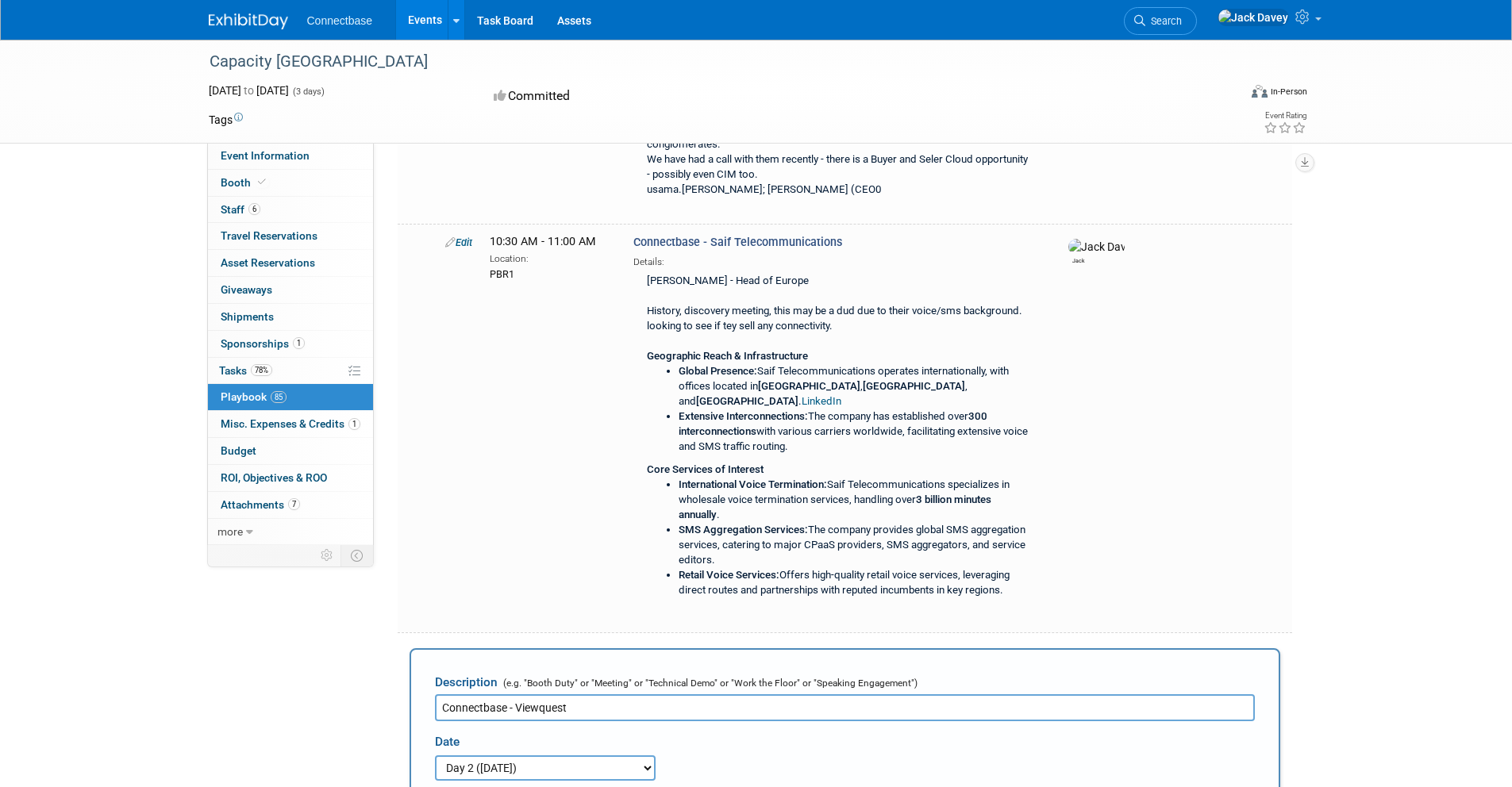
type input "[PERSON_NAME]"
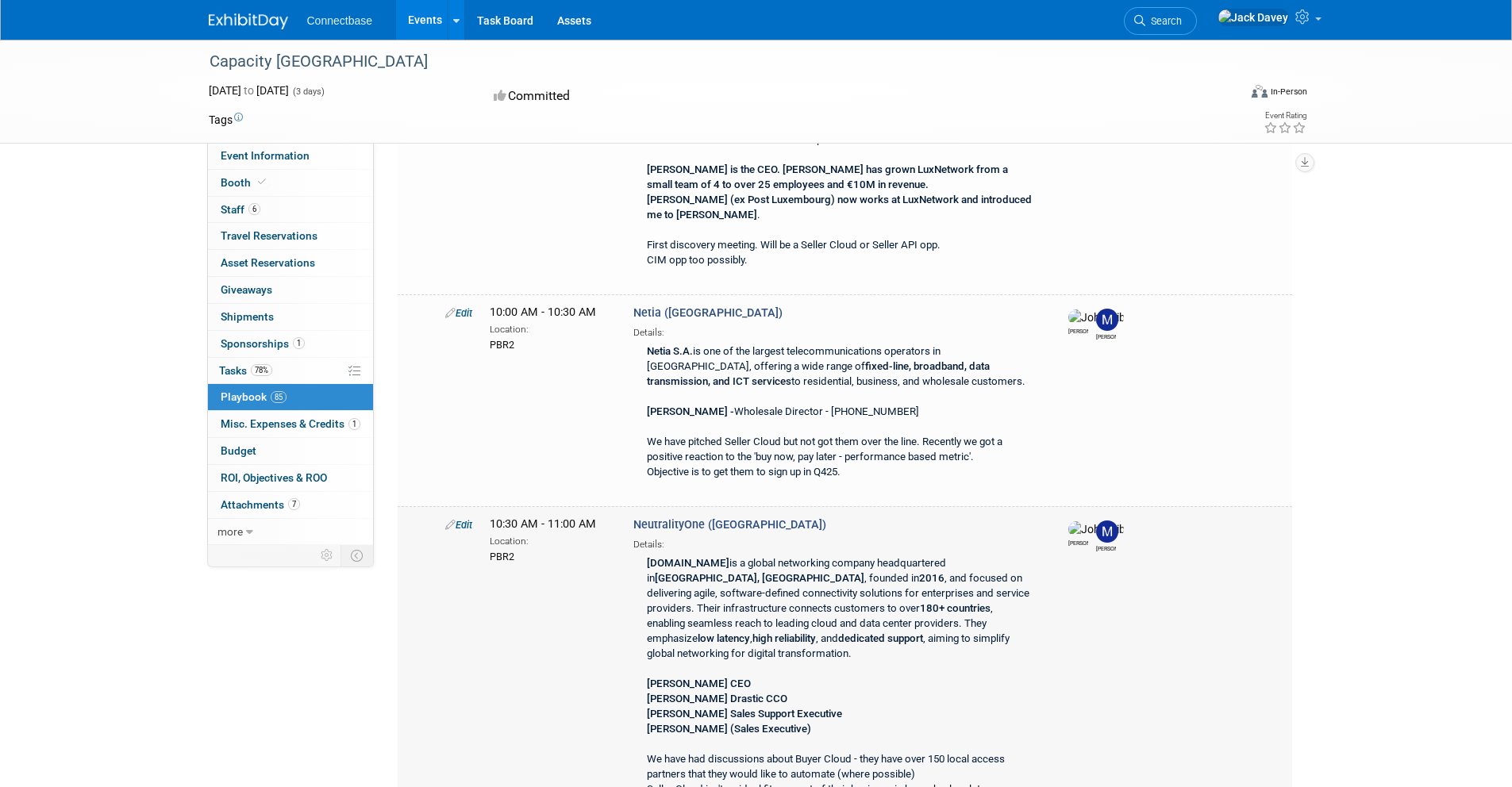
scroll to position [23400, 0]
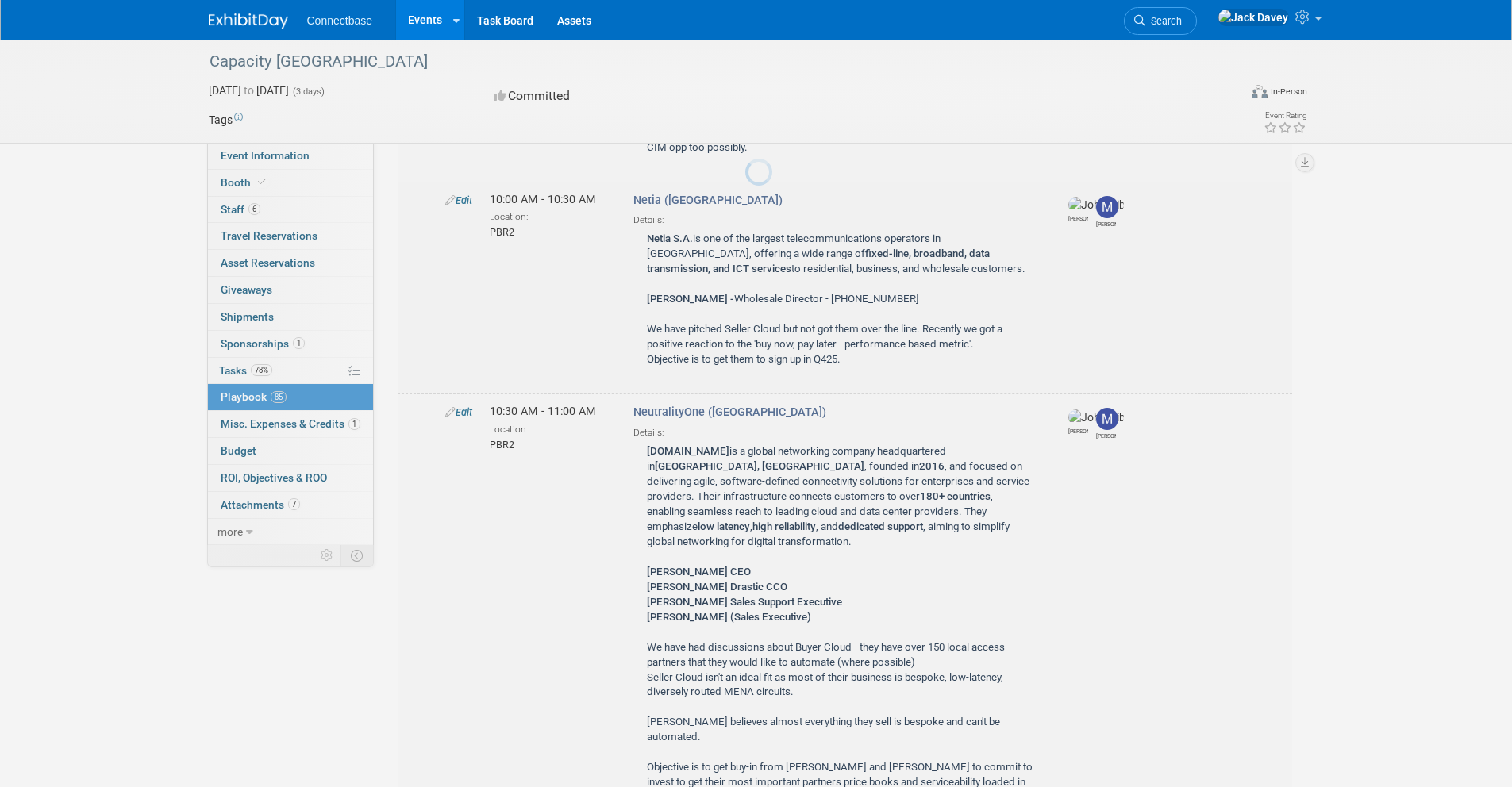
scroll to position [0, 0]
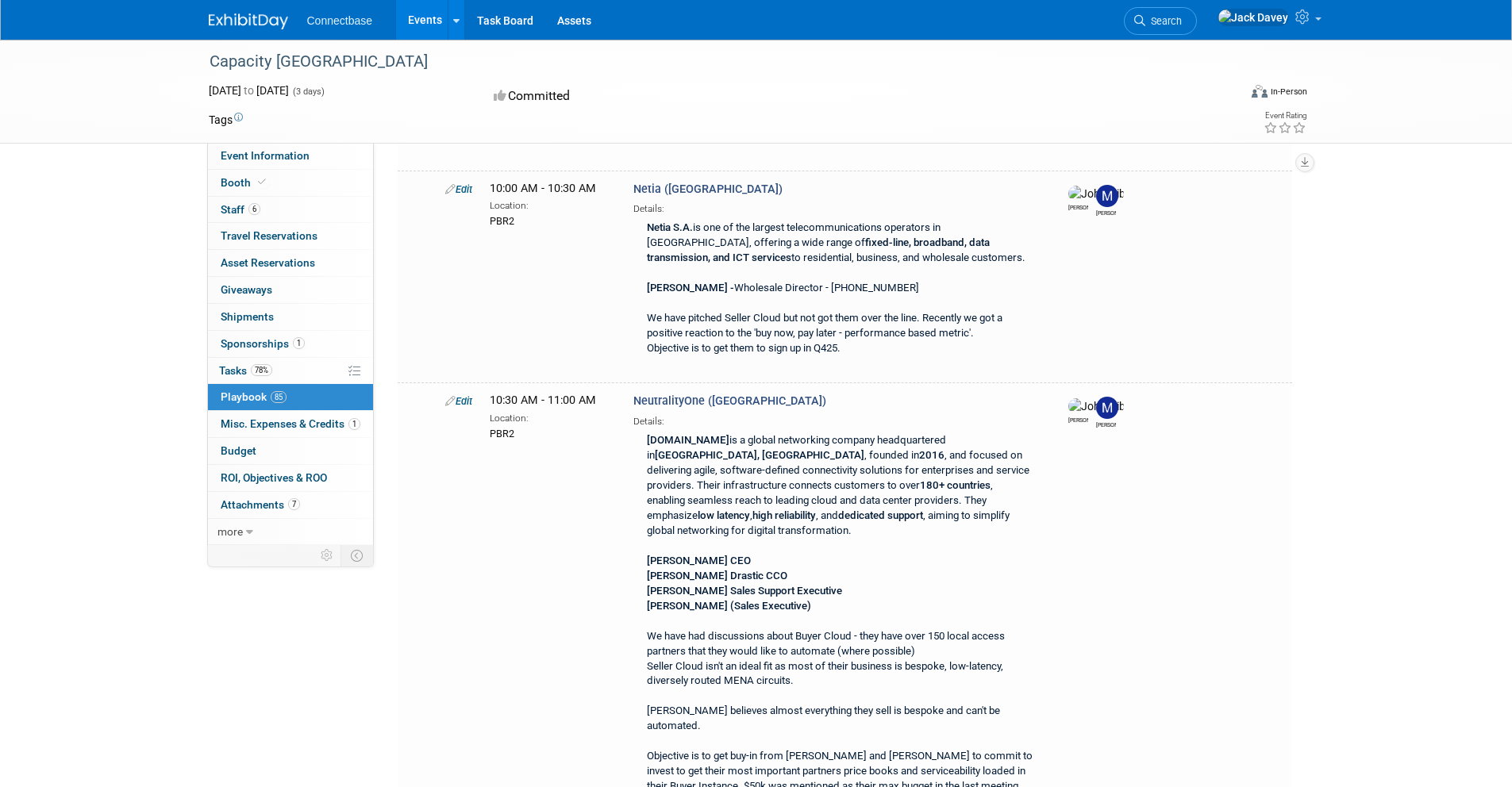
select select
type input "[PERSON_NAME]"
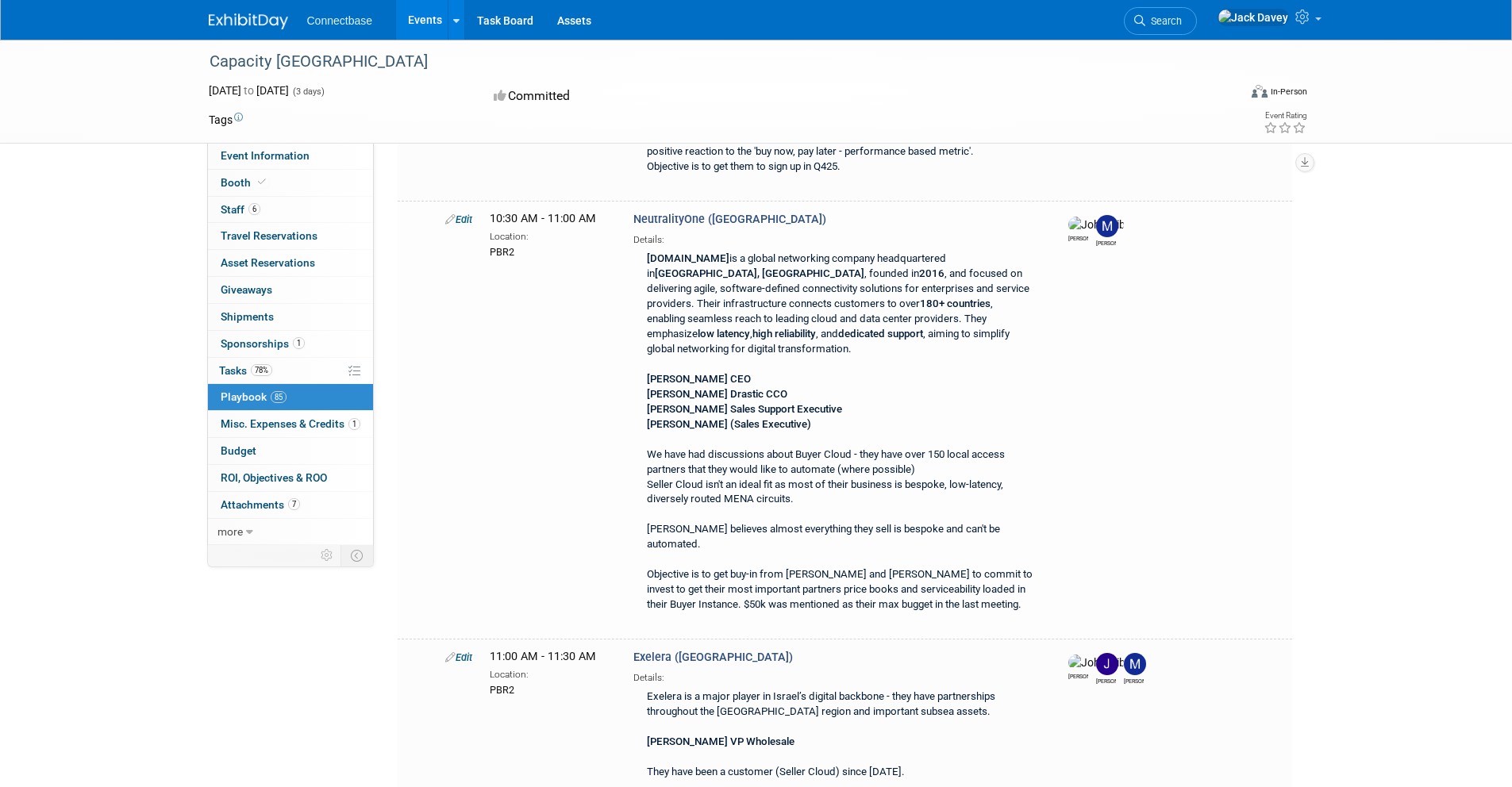
scroll to position [23647, 0]
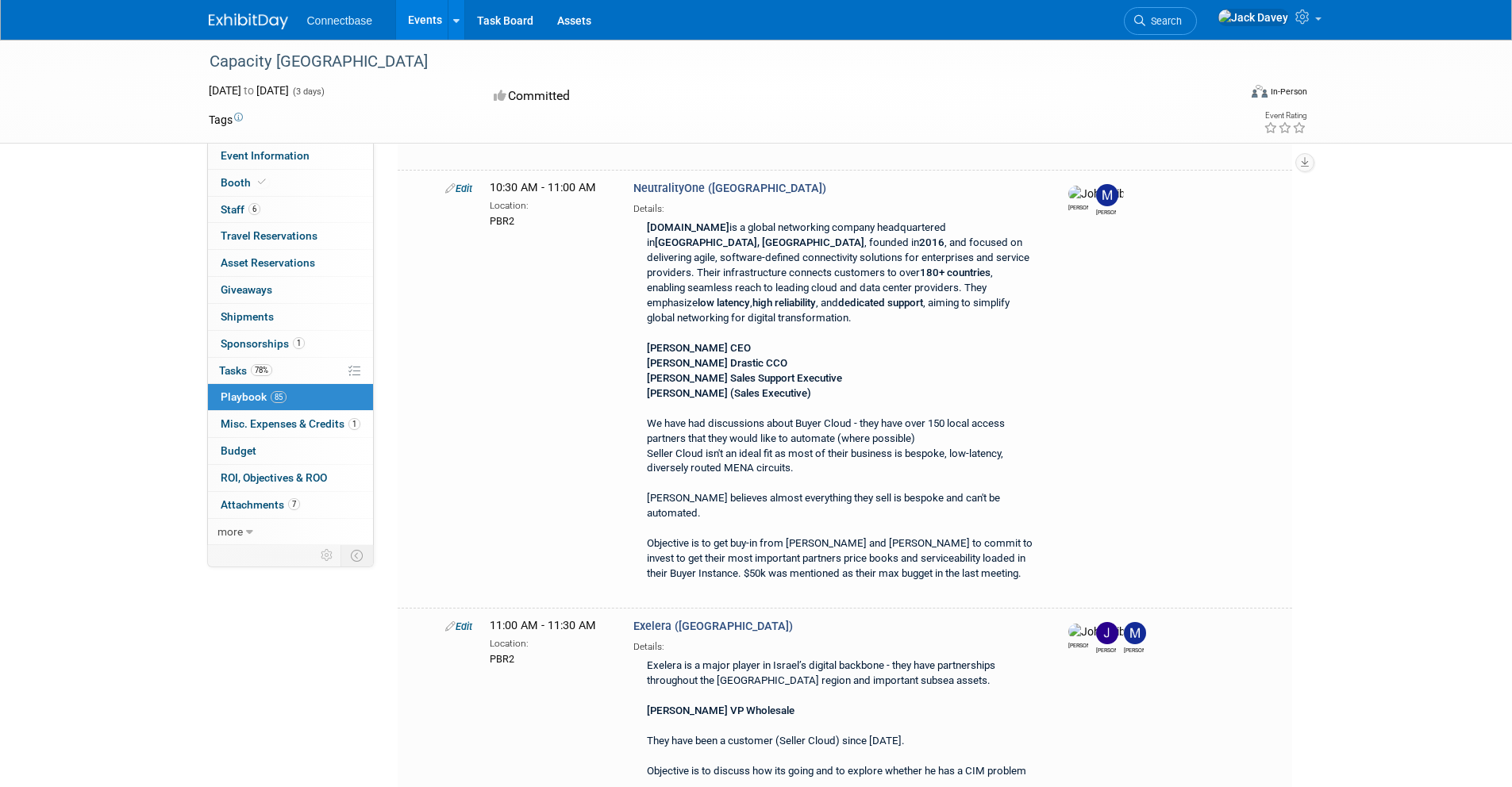
drag, startPoint x: 709, startPoint y: 1458, endPoint x: 642, endPoint y: 1456, distance: 67.0
drag, startPoint x: 1012, startPoint y: 1426, endPoint x: 963, endPoint y: 1422, distance: 49.2
drag, startPoint x: 1135, startPoint y: 1410, endPoint x: 997, endPoint y: 1407, distance: 138.0
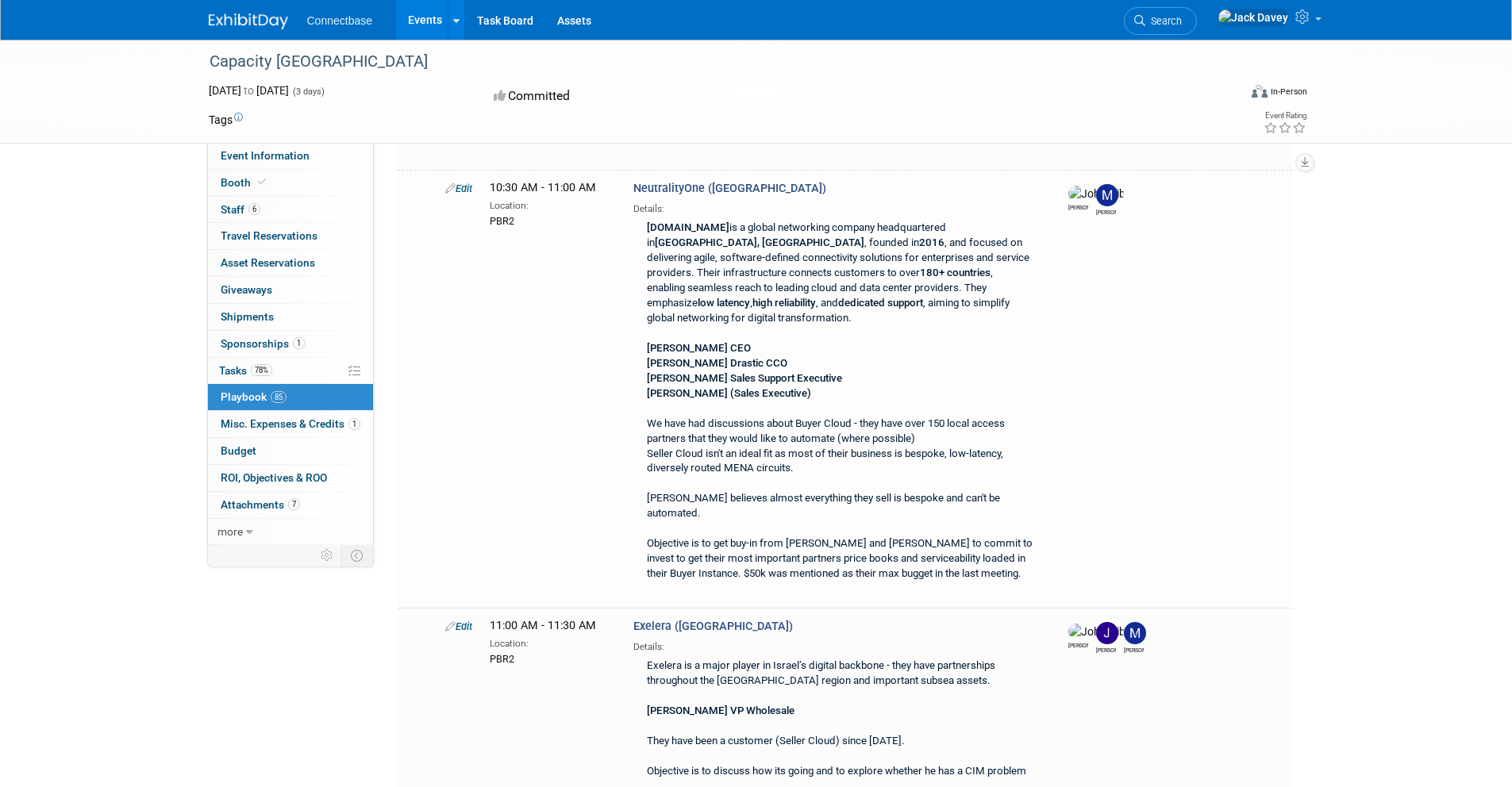
drag, startPoint x: 619, startPoint y: 1385, endPoint x: 492, endPoint y: 1394, distance: 127.3
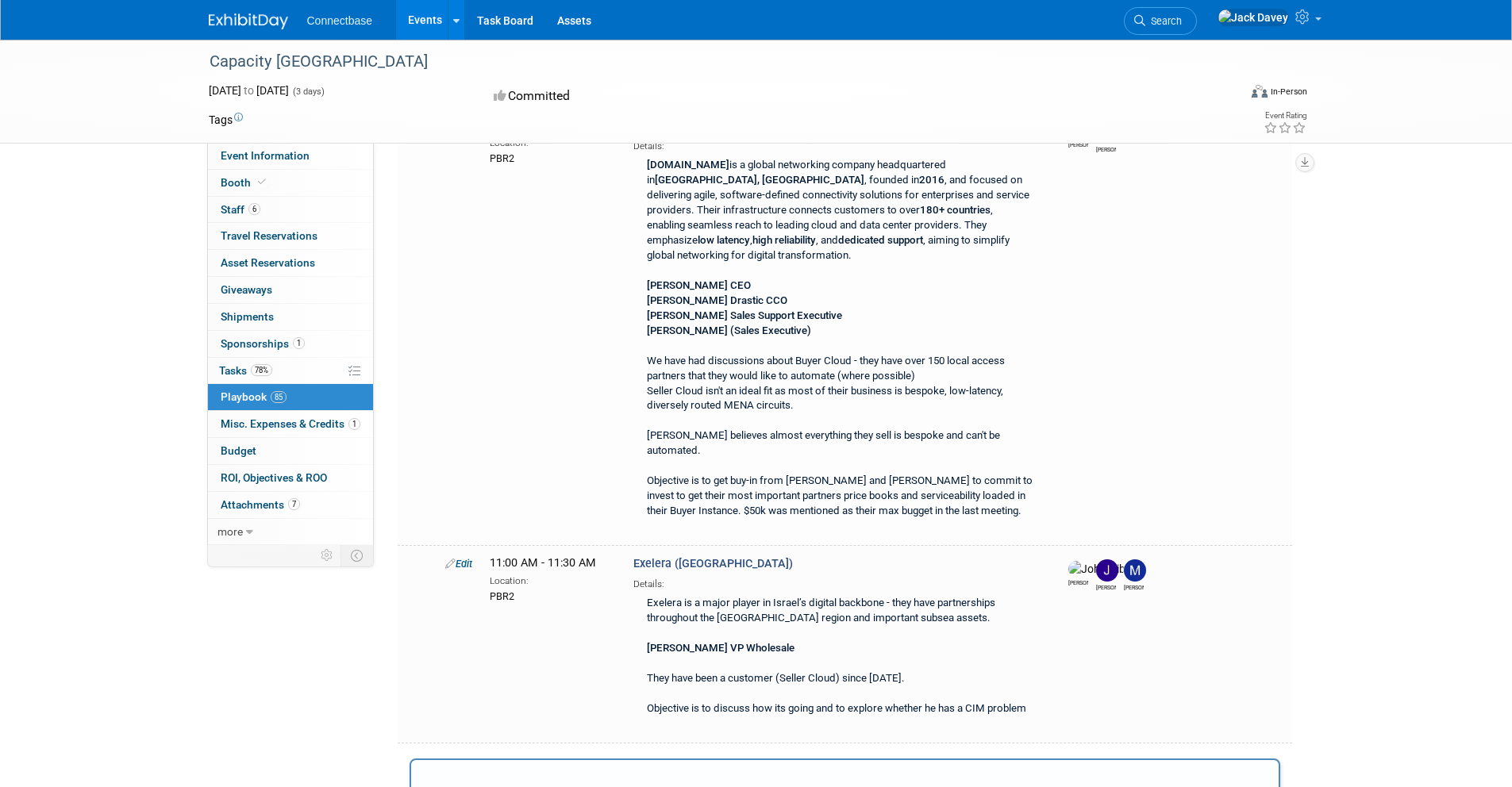
scroll to position [23778, 0]
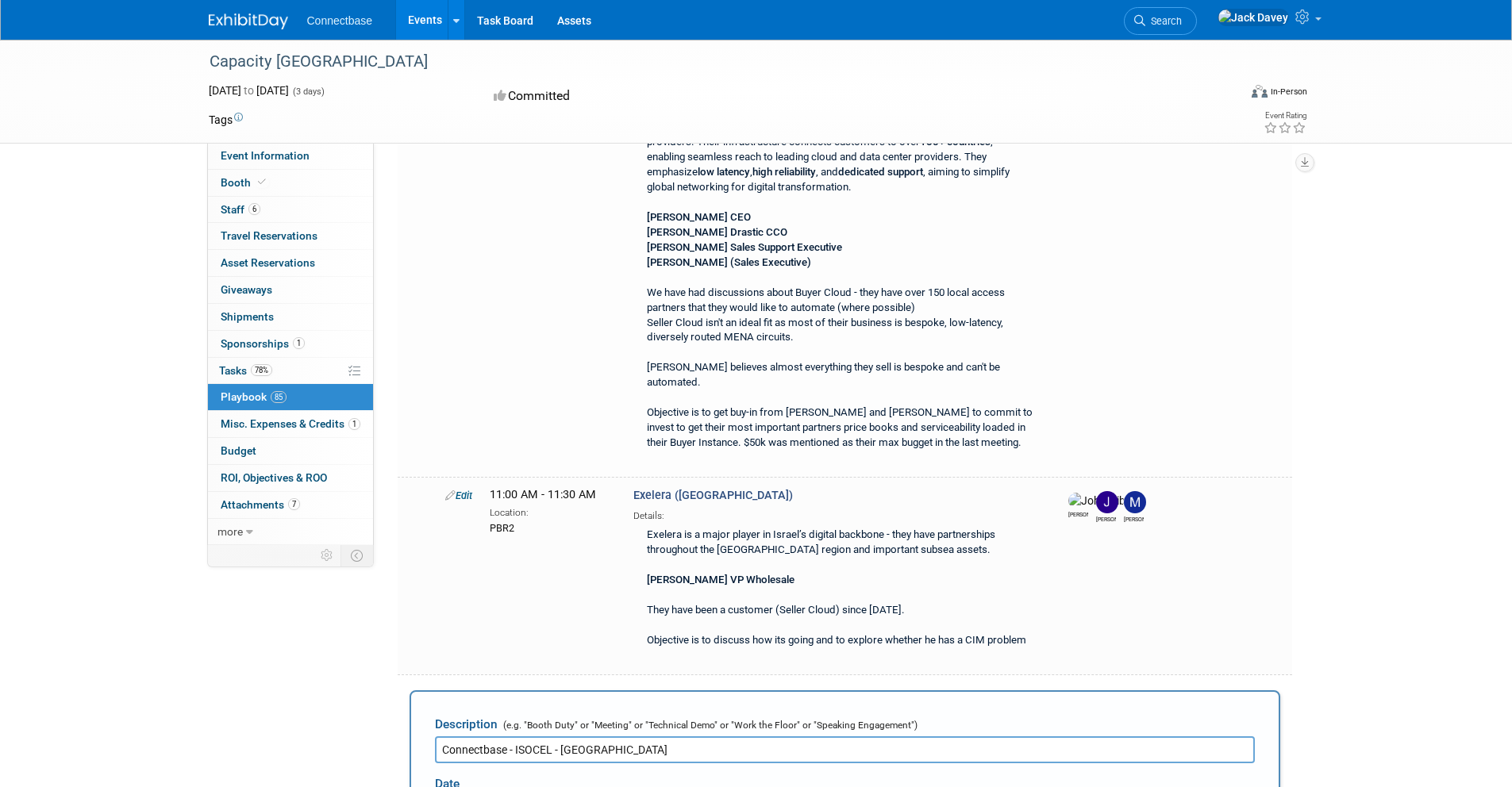
drag, startPoint x: 790, startPoint y: 1365, endPoint x: 654, endPoint y: 1353, distance: 136.5
drag, startPoint x: 881, startPoint y: 1367, endPoint x: 842, endPoint y: 1366, distance: 39.0
drag, startPoint x: 896, startPoint y: 1387, endPoint x: 831, endPoint y: 1384, distance: 65.1
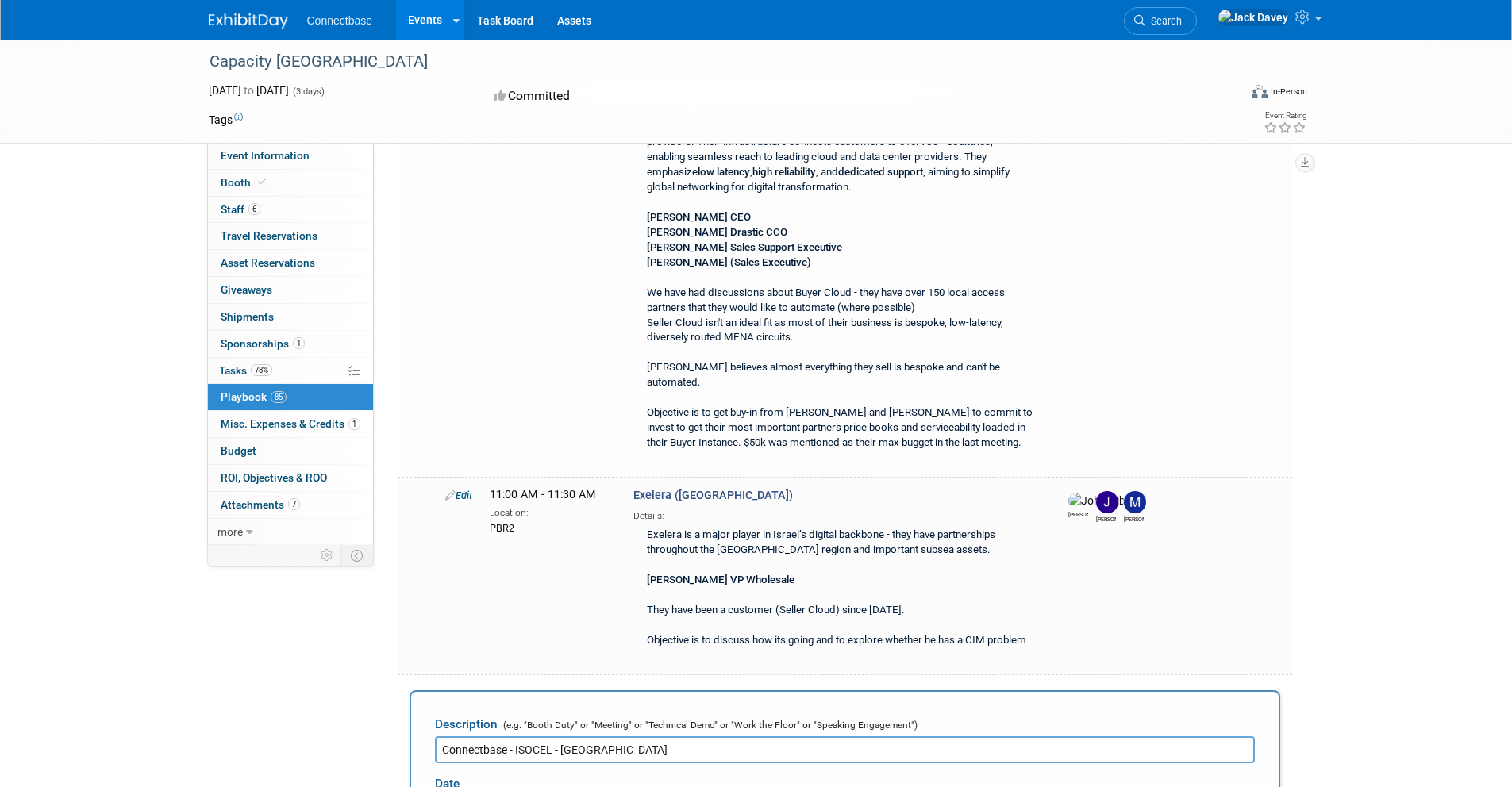
drag, startPoint x: 901, startPoint y: 1414, endPoint x: 795, endPoint y: 1413, distance: 106.0
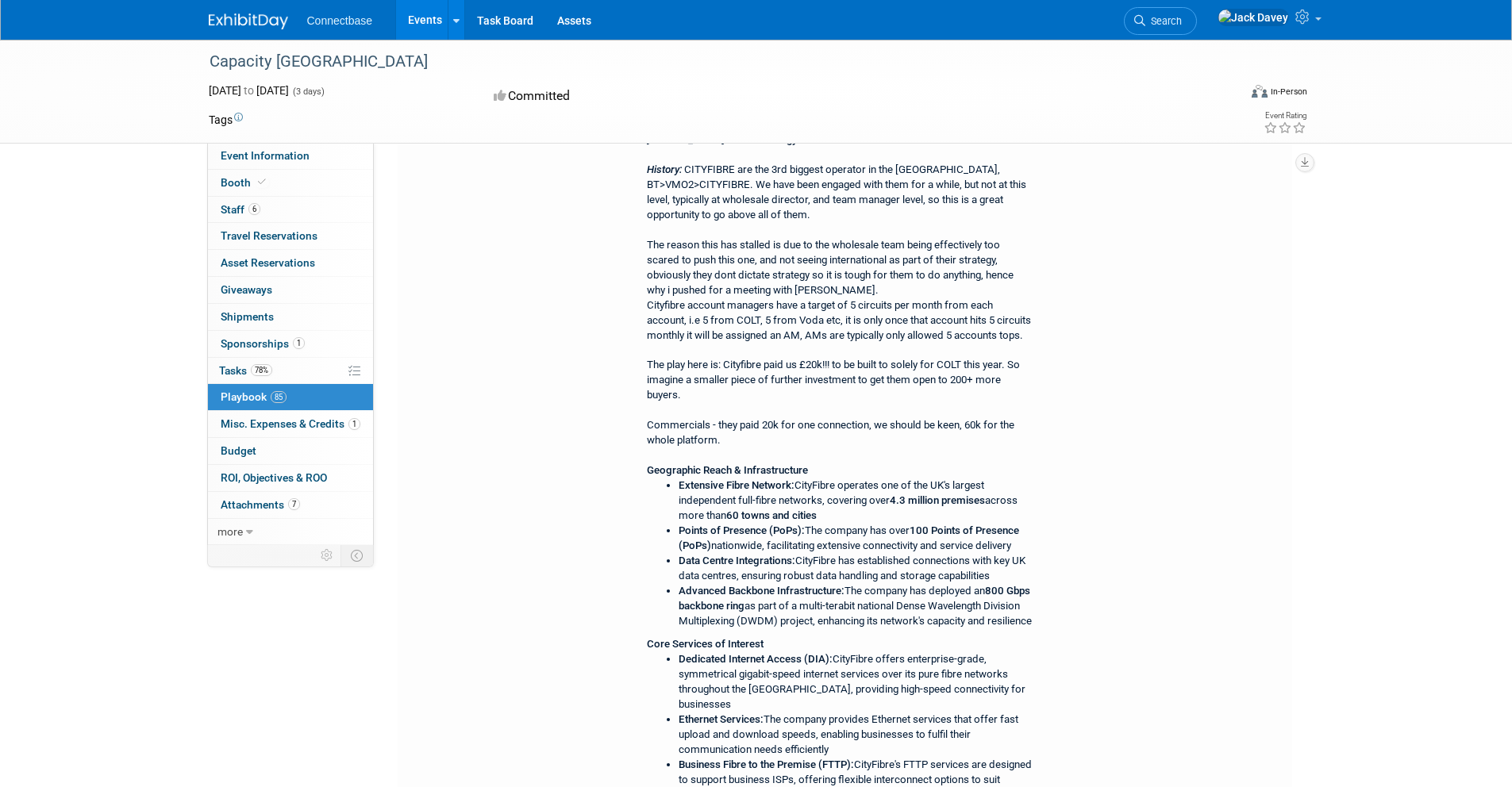
scroll to position [5680, 0]
